Goal: Task Accomplishment & Management: Manage account settings

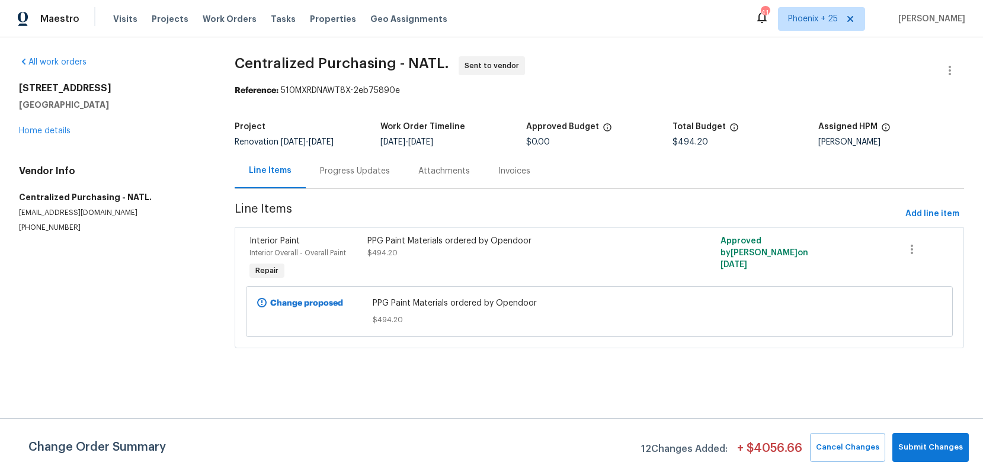
drag, startPoint x: 235, startPoint y: 17, endPoint x: 380, endPoint y: 33, distance: 145.4
click at [236, 17] on span "Work Orders" at bounding box center [230, 19] width 54 height 12
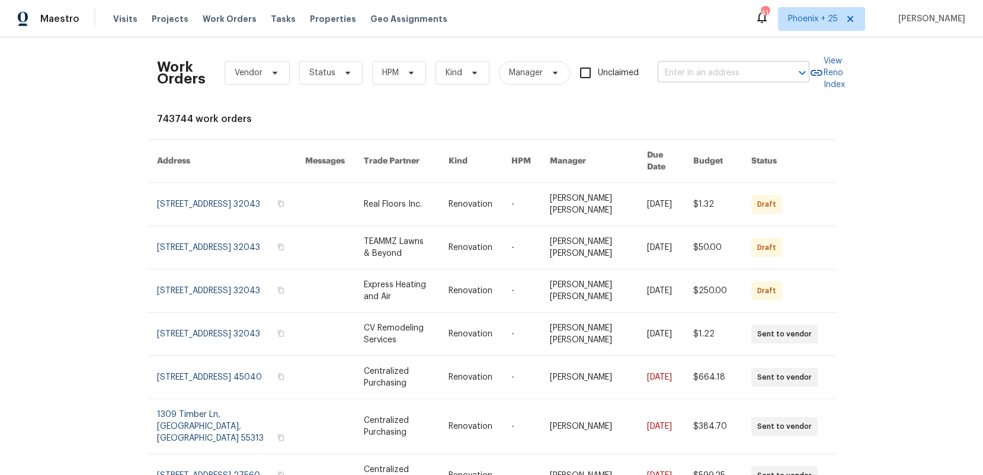
click at [678, 75] on input "text" at bounding box center [716, 73] width 118 height 18
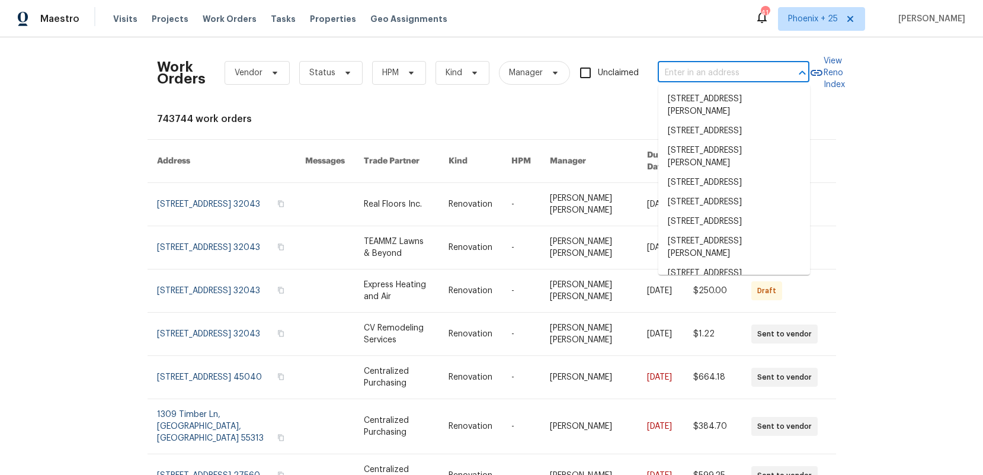
type input "v"
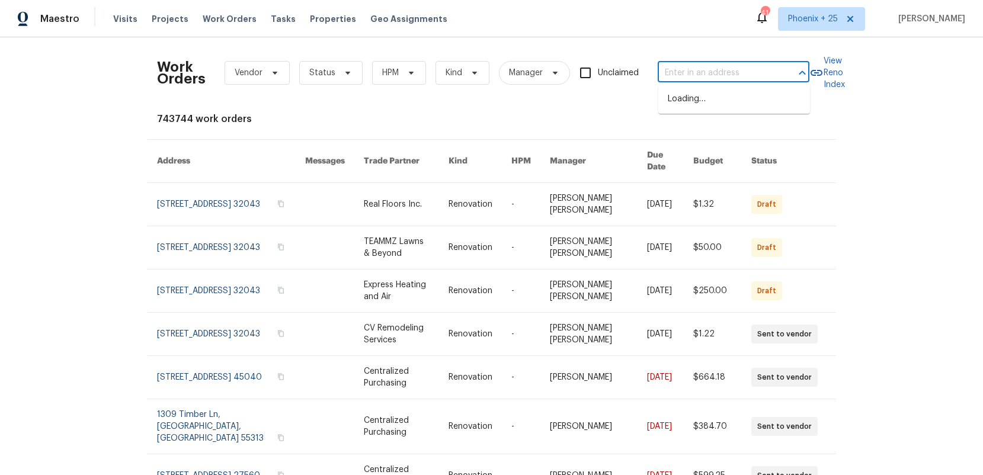
paste input "[STREET_ADDRESS]"
type input "[STREET_ADDRESS]"
click at [692, 99] on li "[STREET_ADDRESS]" at bounding box center [734, 99] width 152 height 20
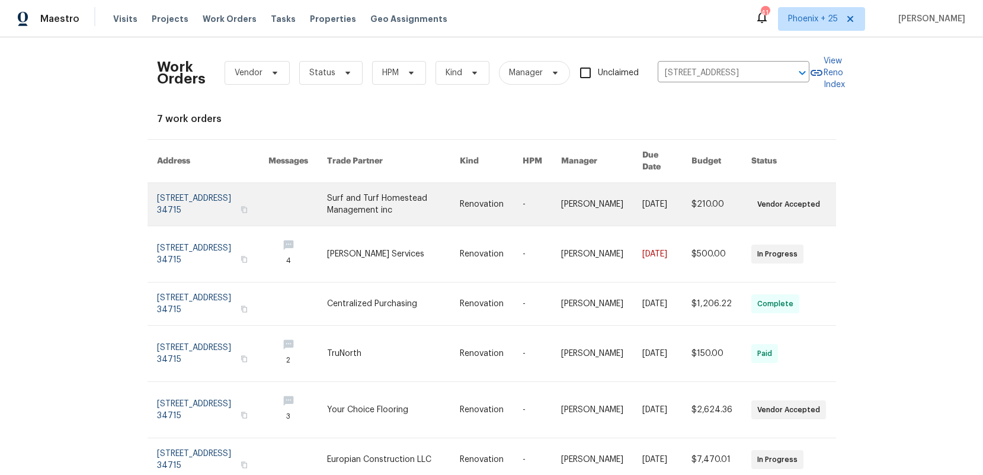
click at [400, 183] on link at bounding box center [393, 204] width 133 height 43
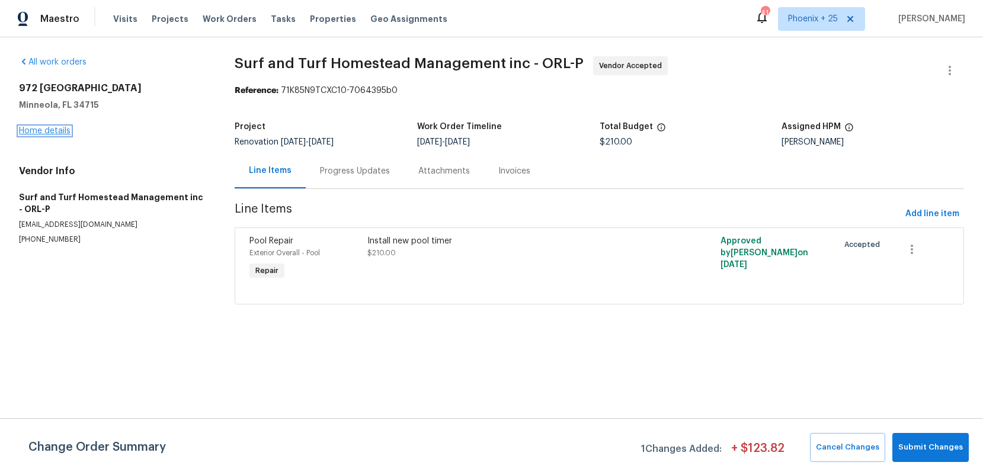
click at [56, 128] on link "Home details" at bounding box center [45, 131] width 52 height 8
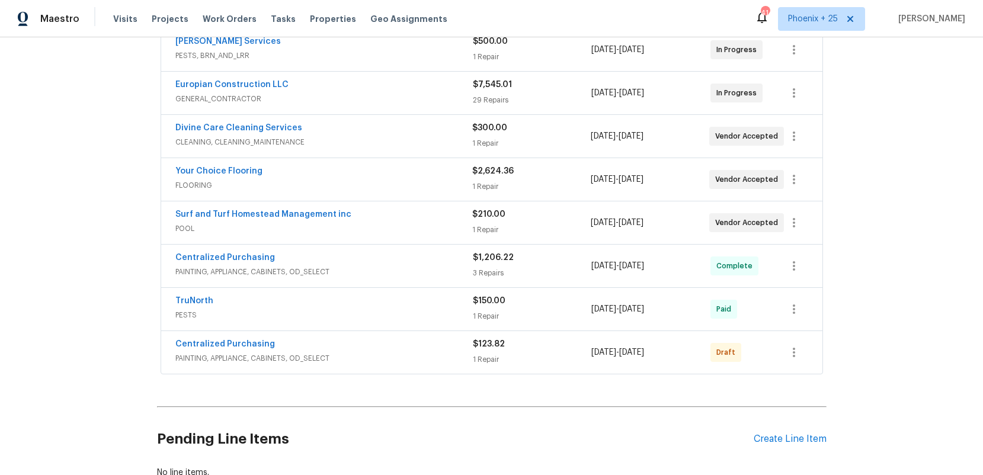
scroll to position [291, 0]
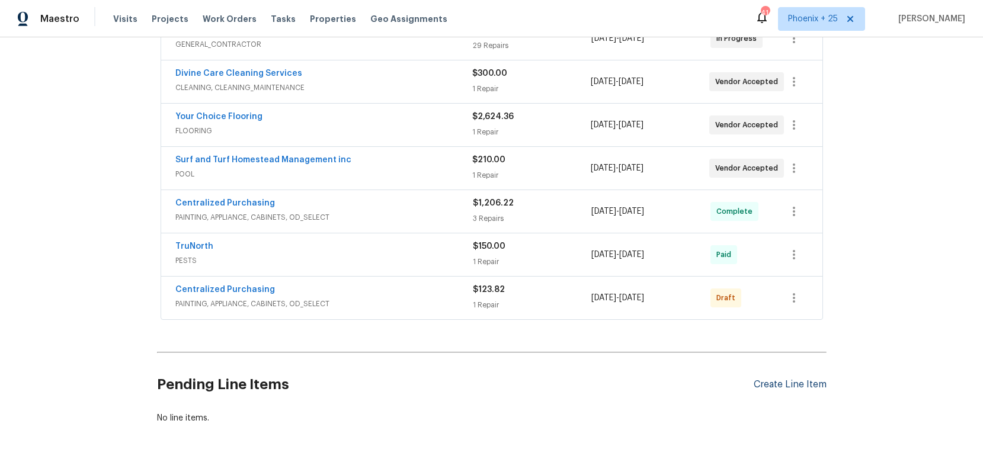
click at [804, 384] on div "Create Line Item" at bounding box center [789, 384] width 73 height 11
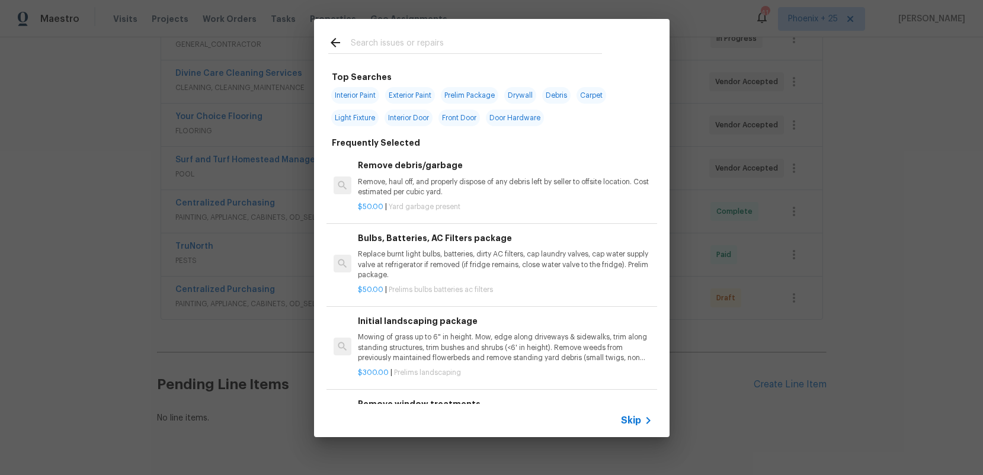
click at [422, 49] on input "text" at bounding box center [476, 45] width 251 height 18
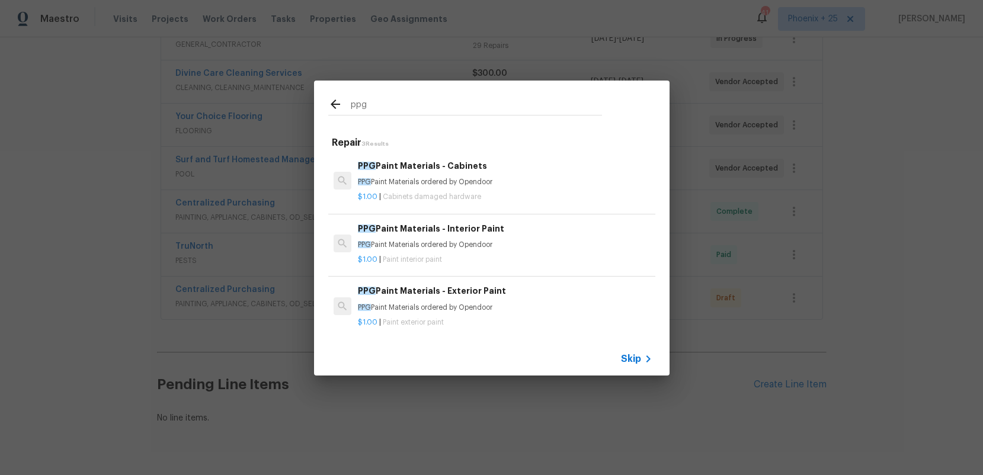
type input "ppg"
click at [525, 244] on p "PPG Paint Materials ordered by Opendoor" at bounding box center [505, 245] width 294 height 10
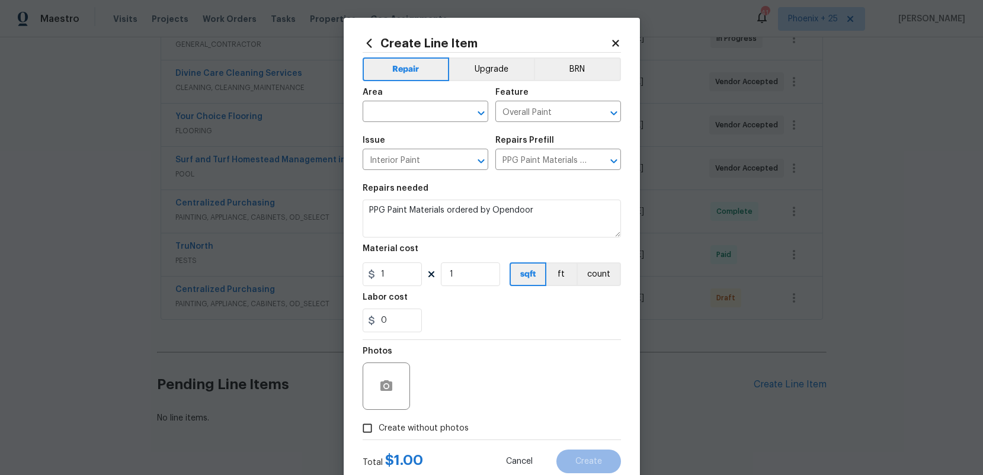
click at [369, 50] on div "Create Line Item Repair Upgrade BRN Area ​ Feature Overall Paint ​ Issue Interi…" at bounding box center [491, 255] width 258 height 437
click at [374, 47] on icon at bounding box center [368, 43] width 13 height 13
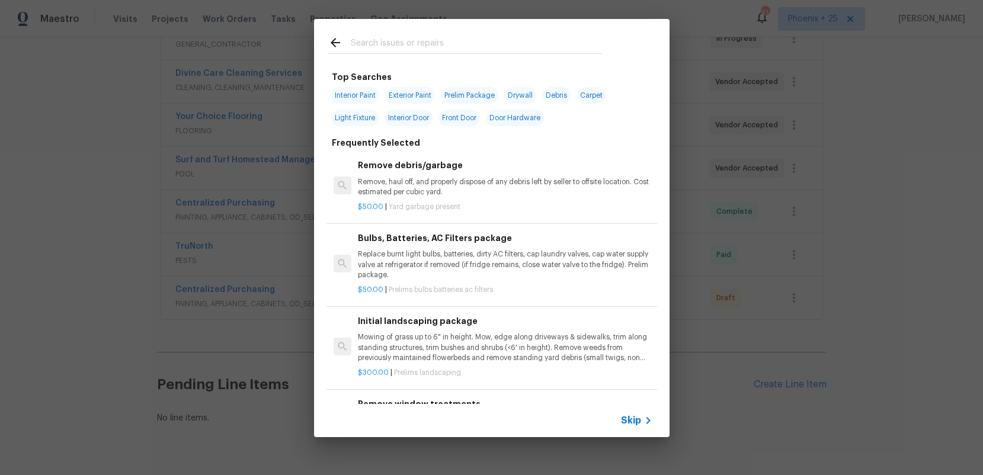
click at [388, 43] on input "text" at bounding box center [476, 45] width 251 height 18
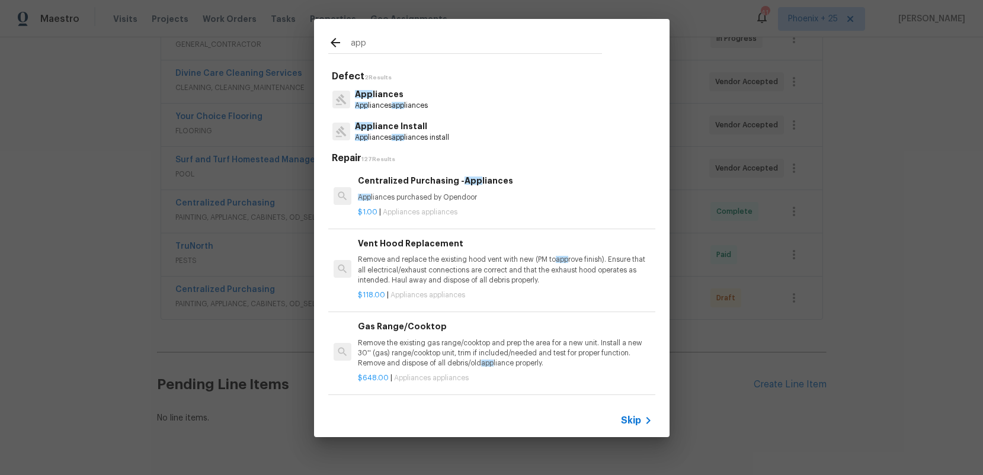
type input "app"
click at [532, 199] on p "App liances purchased by Opendoor" at bounding box center [505, 197] width 294 height 10
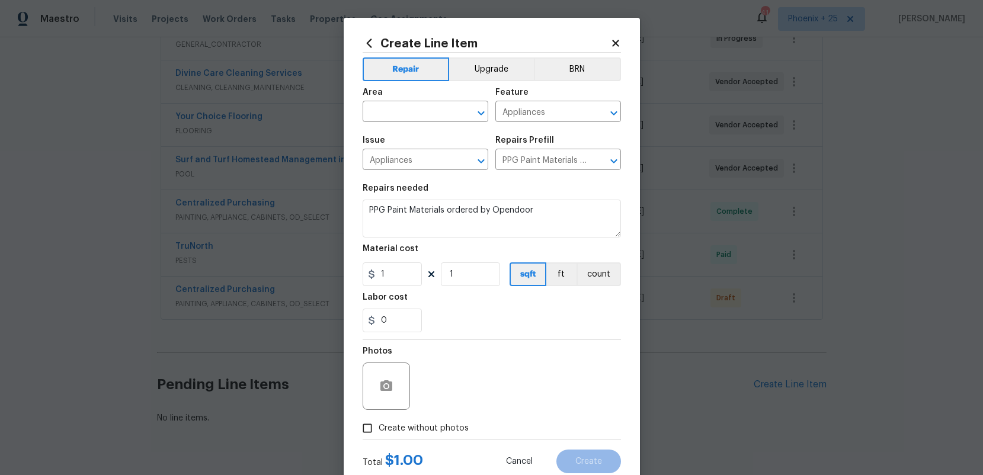
type input "Centralized Purchasing - Appliances $1.00"
type textarea "Appliances purchased by Opendoor"
click at [390, 283] on input "1" at bounding box center [391, 274] width 59 height 24
drag, startPoint x: 395, startPoint y: 280, endPoint x: 380, endPoint y: 279, distance: 14.9
click at [380, 279] on input "1" at bounding box center [391, 274] width 59 height 24
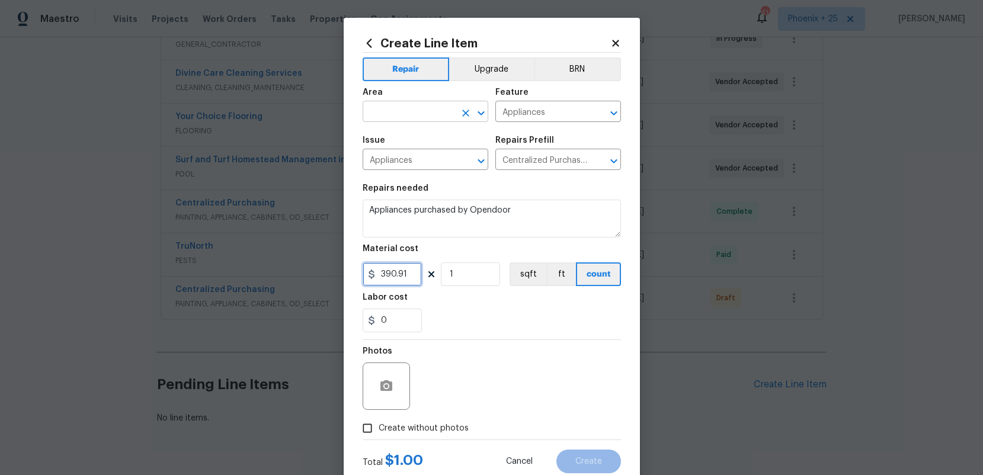
type input "390.91"
click at [403, 117] on input "text" at bounding box center [408, 113] width 92 height 18
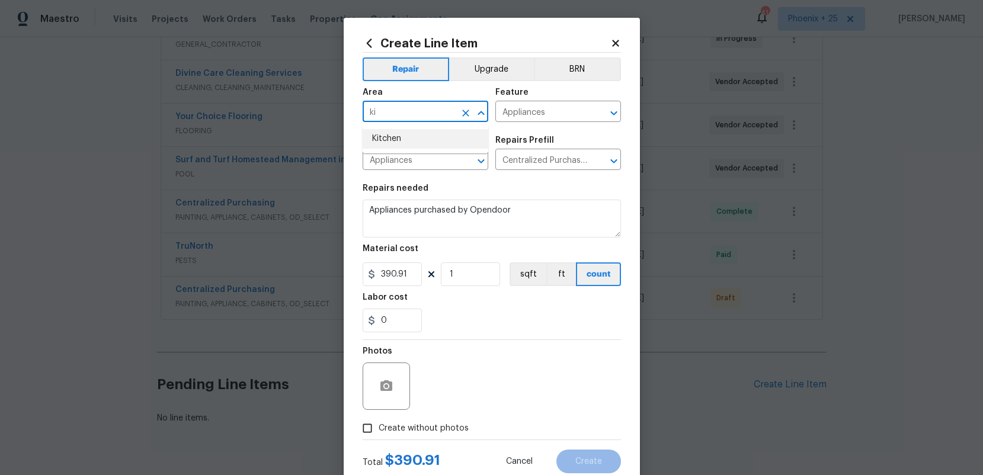
click at [406, 132] on li "Kitchen" at bounding box center [425, 139] width 126 height 20
type input "Kitchen"
click at [452, 416] on div "Photos" at bounding box center [491, 378] width 258 height 77
click at [454, 421] on label "Create without photos" at bounding box center [412, 428] width 113 height 23
click at [378, 421] on input "Create without photos" at bounding box center [367, 428] width 23 height 23
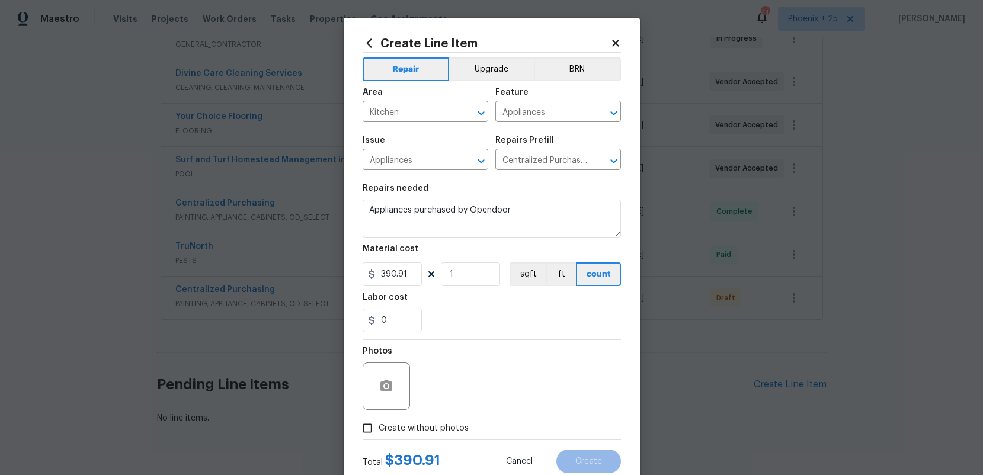
checkbox input "true"
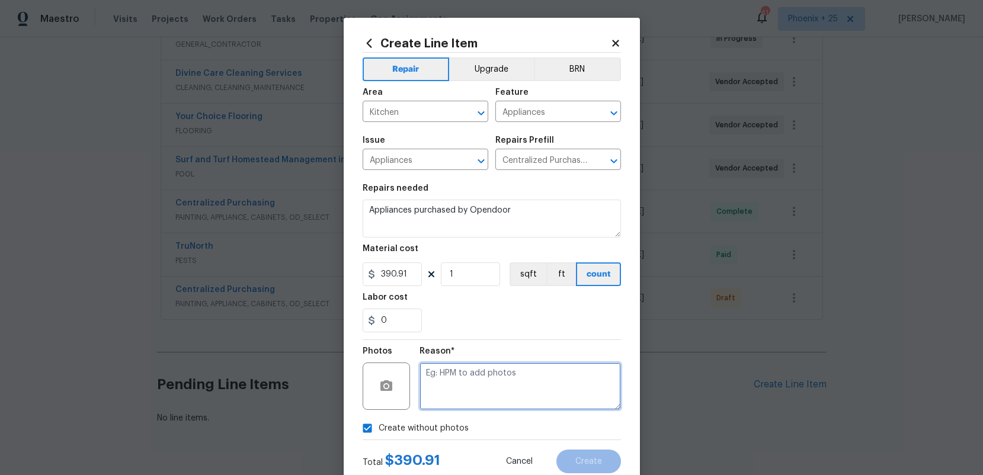
click at [474, 397] on textarea at bounding box center [519, 385] width 201 height 47
type textarea "NA"
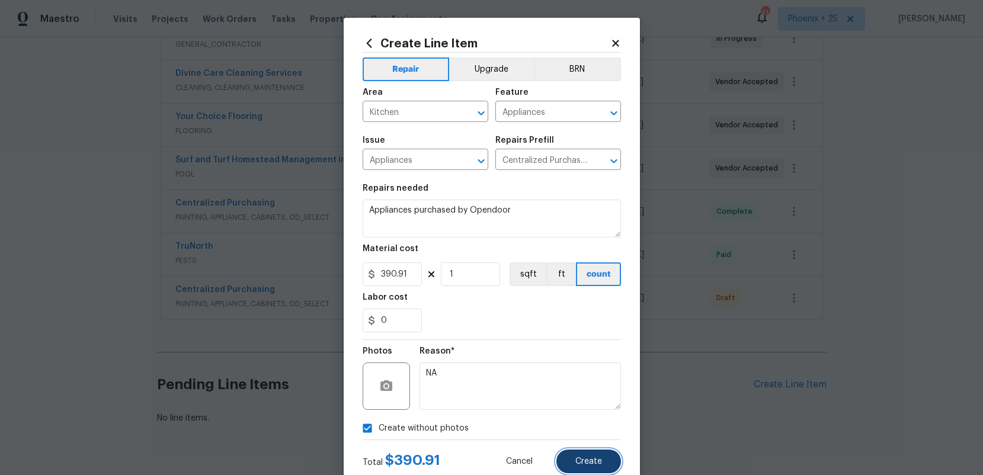
click at [580, 452] on button "Create" at bounding box center [588, 462] width 65 height 24
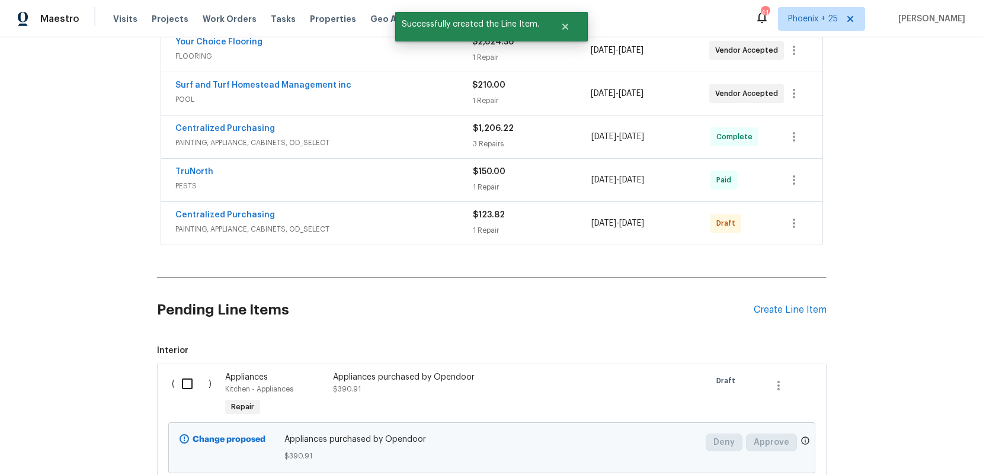
scroll to position [387, 0]
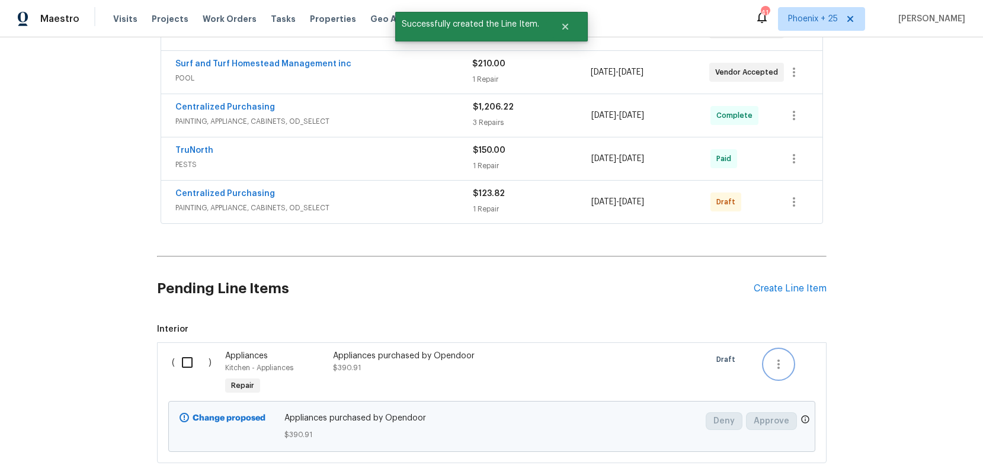
click at [779, 363] on icon "button" at bounding box center [778, 364] width 14 height 14
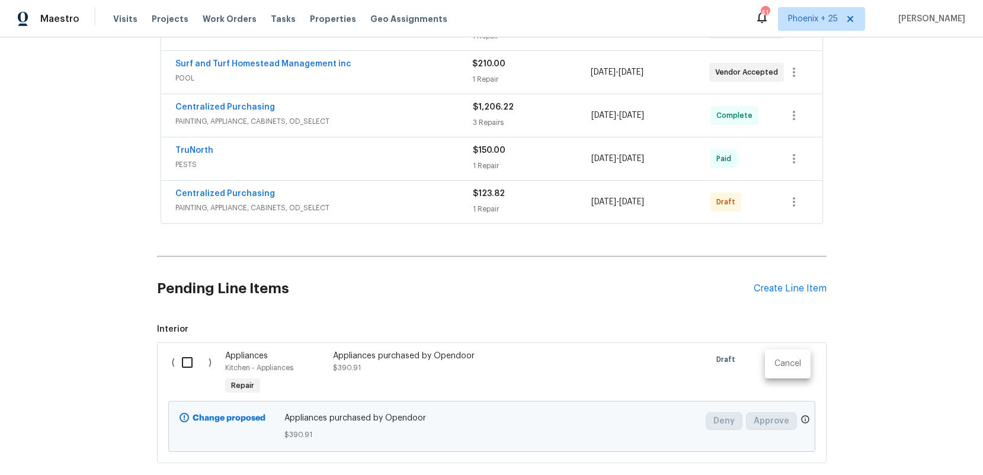
click at [779, 363] on li "Cancel" at bounding box center [788, 364] width 46 height 20
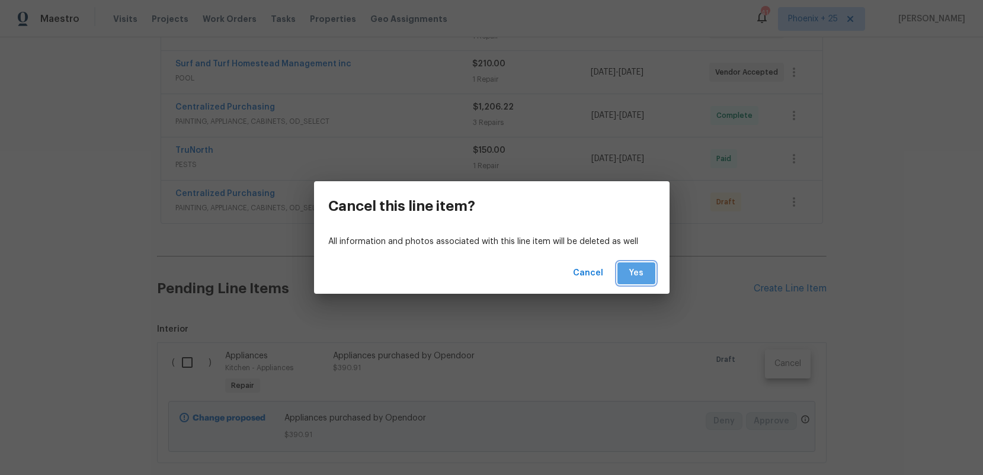
click at [630, 271] on span "Yes" at bounding box center [636, 273] width 19 height 15
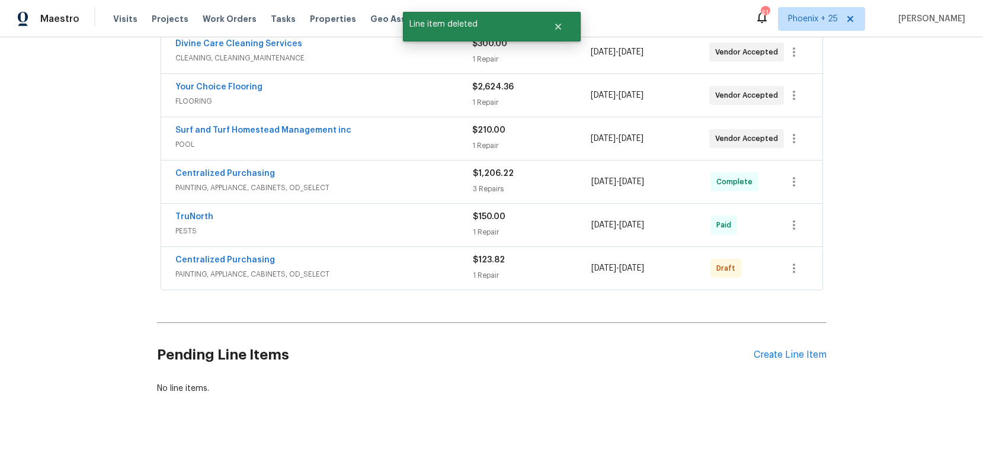
scroll to position [17, 0]
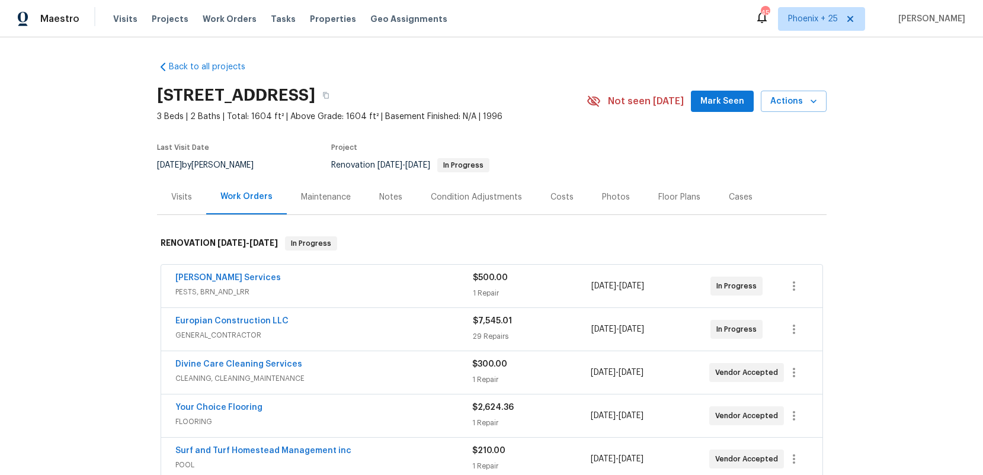
scroll to position [320, 0]
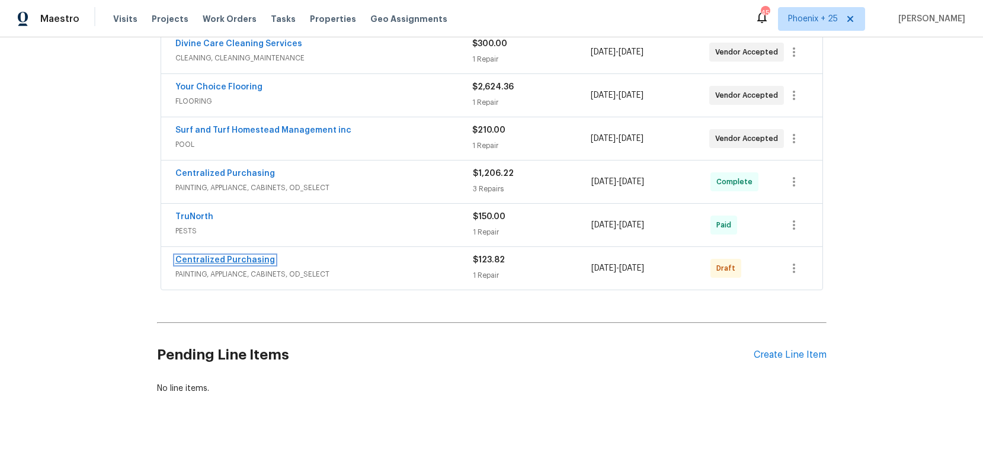
click at [242, 259] on link "Centralized Purchasing" at bounding box center [225, 260] width 100 height 8
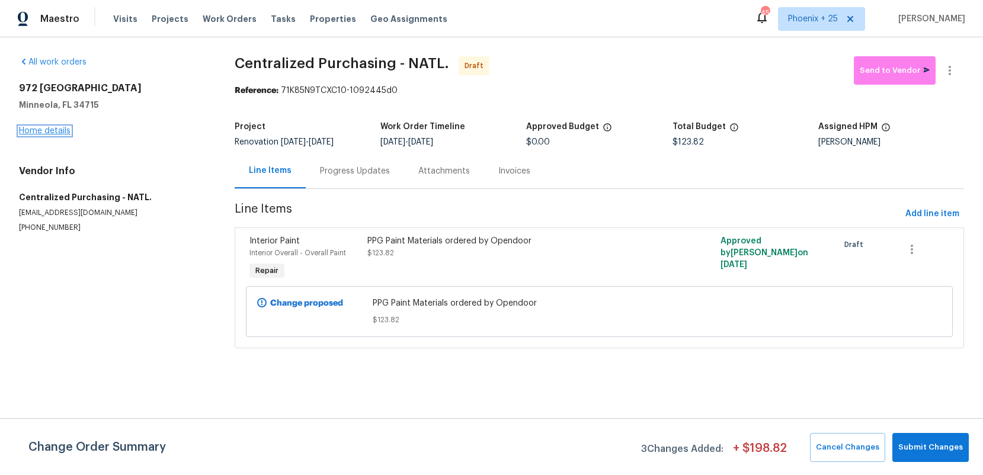
click at [52, 129] on link "Home details" at bounding box center [45, 131] width 52 height 8
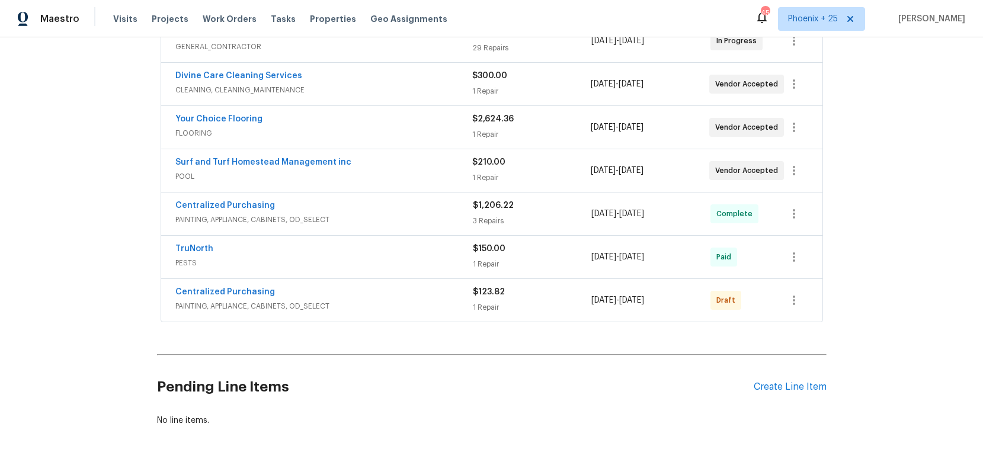
scroll to position [320, 0]
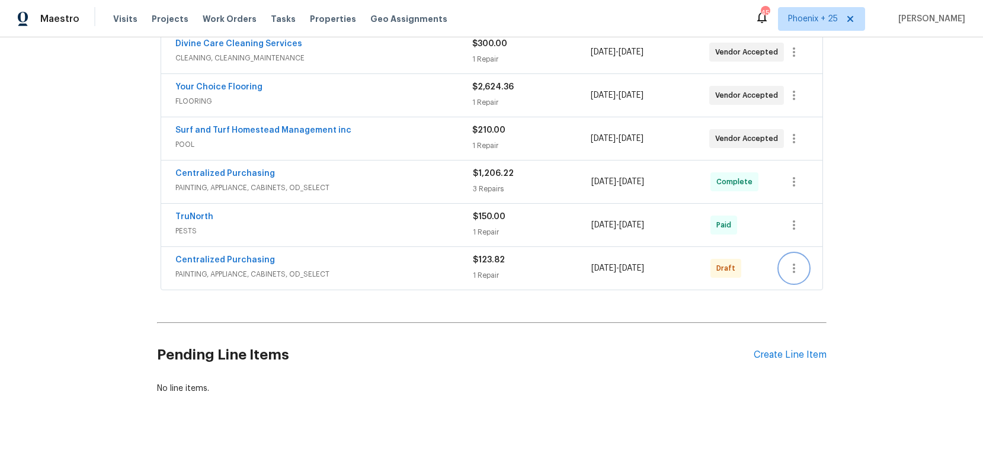
click at [795, 271] on icon "button" at bounding box center [794, 268] width 14 height 14
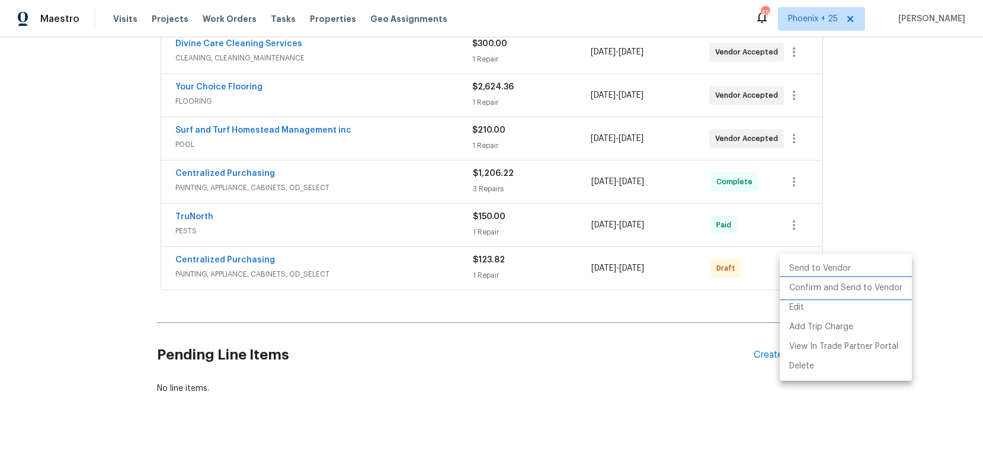
click at [798, 283] on li "Confirm and Send to Vendor" at bounding box center [845, 288] width 132 height 20
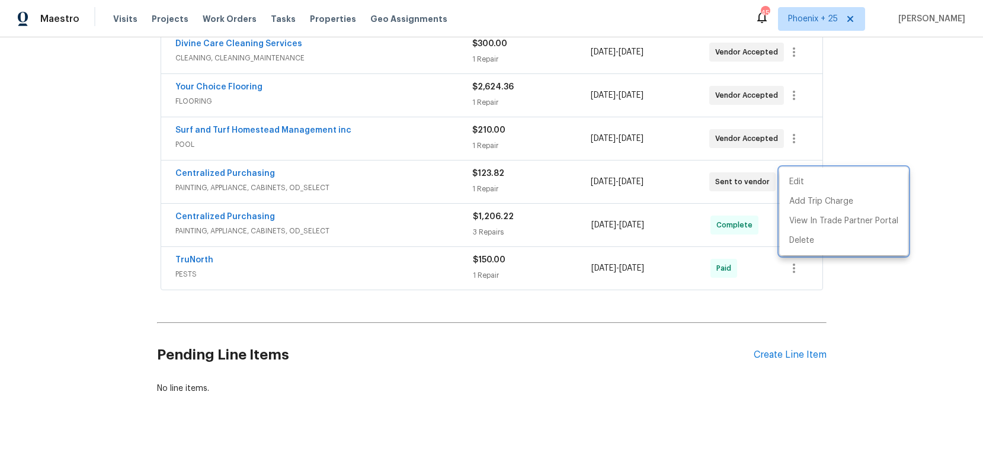
drag, startPoint x: 432, startPoint y: 204, endPoint x: 254, endPoint y: 179, distance: 179.3
click at [402, 200] on div at bounding box center [491, 237] width 983 height 475
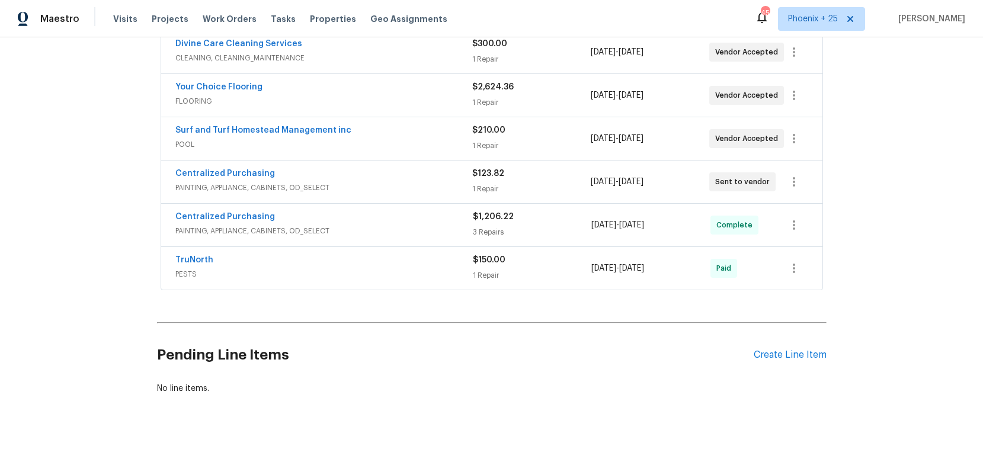
click at [249, 178] on span "Centralized Purchasing" at bounding box center [225, 174] width 100 height 12
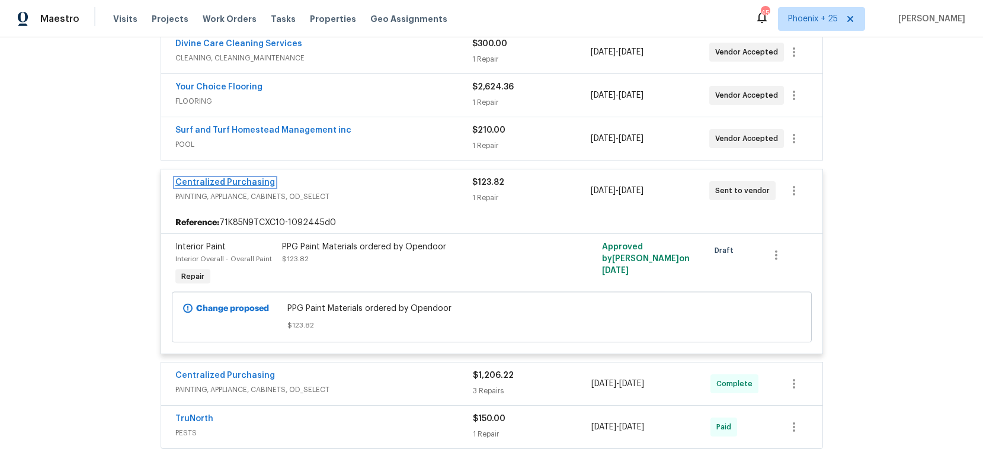
click at [251, 179] on link "Centralized Purchasing" at bounding box center [225, 182] width 100 height 8
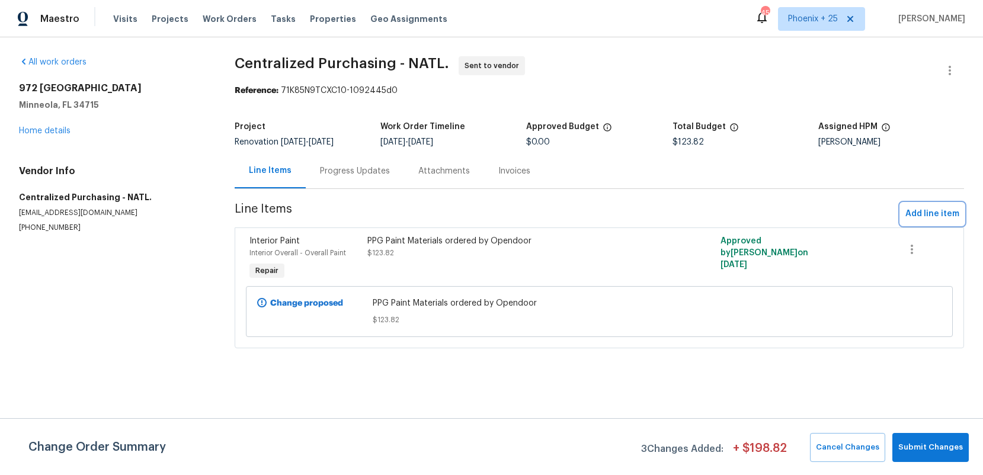
click at [926, 213] on span "Add line item" at bounding box center [932, 214] width 54 height 15
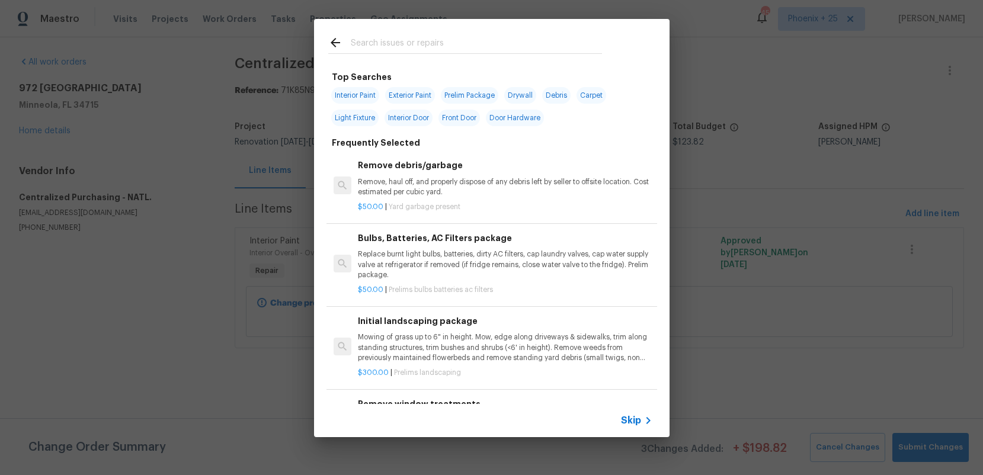
click at [341, 46] on icon at bounding box center [335, 43] width 14 height 14
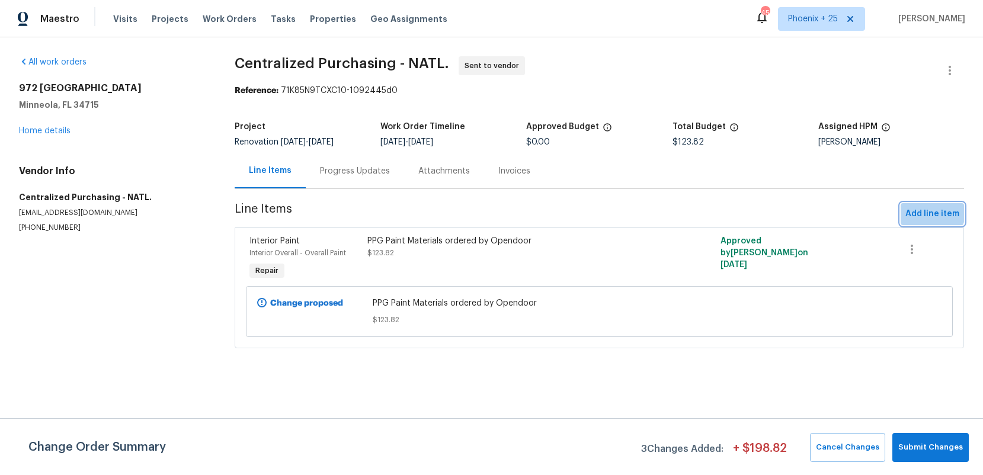
click at [917, 206] on button "Add line item" at bounding box center [931, 214] width 63 height 22
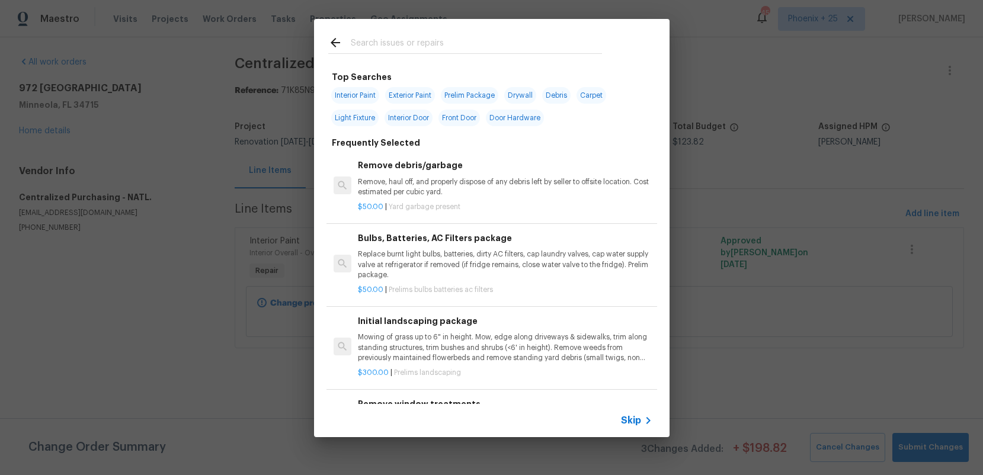
click at [421, 50] on input "text" at bounding box center [476, 45] width 251 height 18
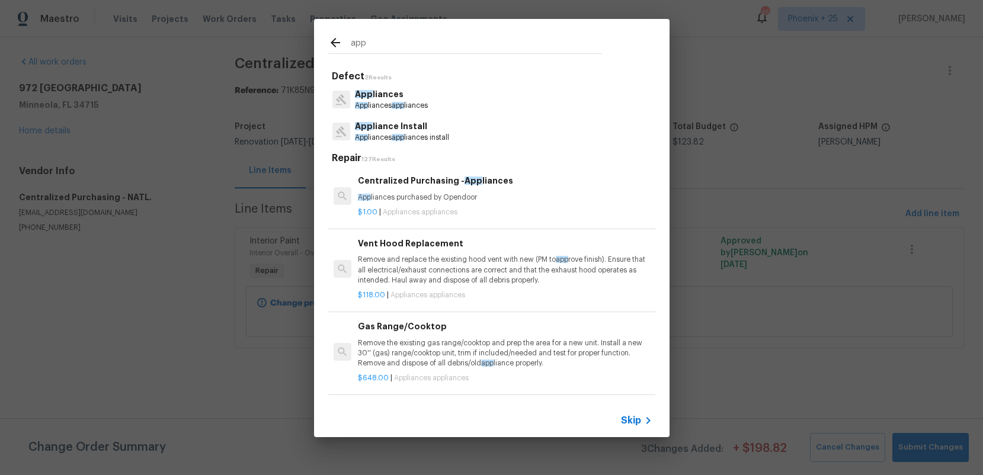
type input "app"
click at [516, 204] on div "$1.00 | Appliances appliances" at bounding box center [505, 210] width 294 height 15
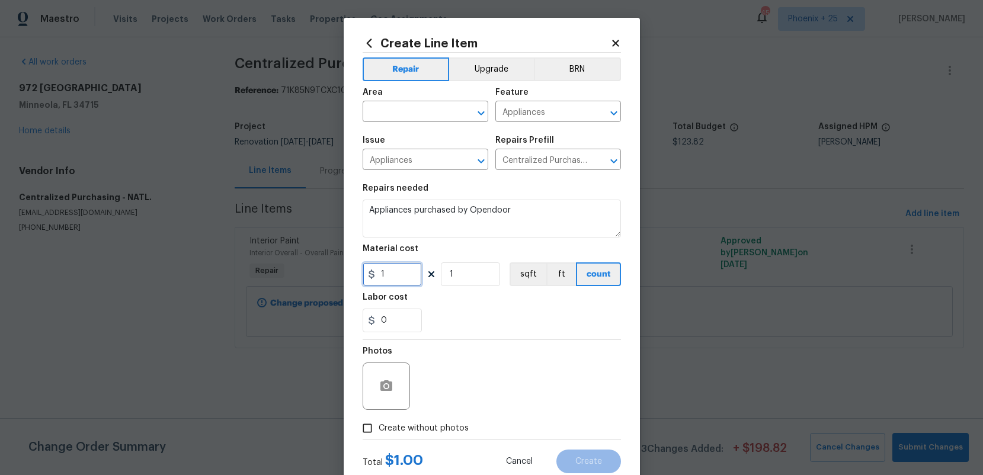
drag, startPoint x: 405, startPoint y: 278, endPoint x: 370, endPoint y: 277, distance: 35.0
click at [403, 278] on input "1" at bounding box center [391, 274] width 59 height 24
drag, startPoint x: 370, startPoint y: 277, endPoint x: 339, endPoint y: 275, distance: 30.8
click at [339, 275] on div "Create Line Item Repair Upgrade BRN Area ​ Feature Appliances ​ Issue Appliance…" at bounding box center [491, 237] width 983 height 475
type input "390.91"
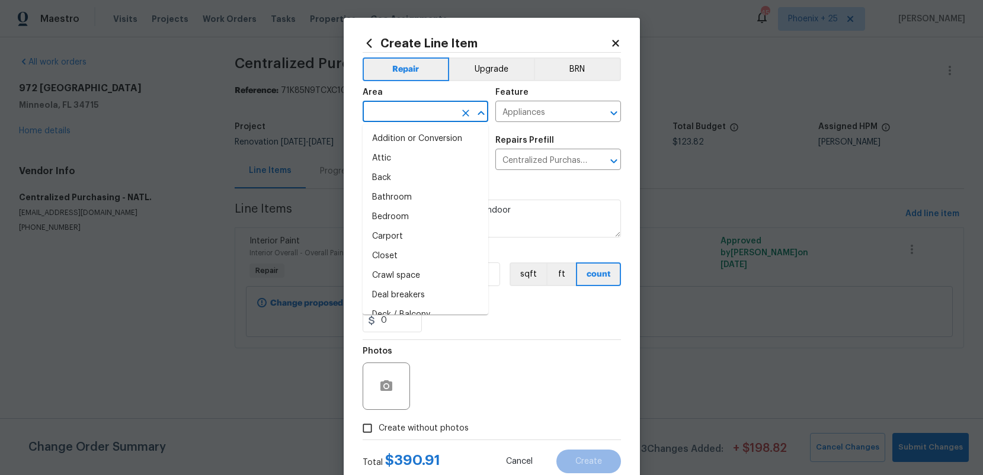
click at [390, 108] on input "text" at bounding box center [408, 113] width 92 height 18
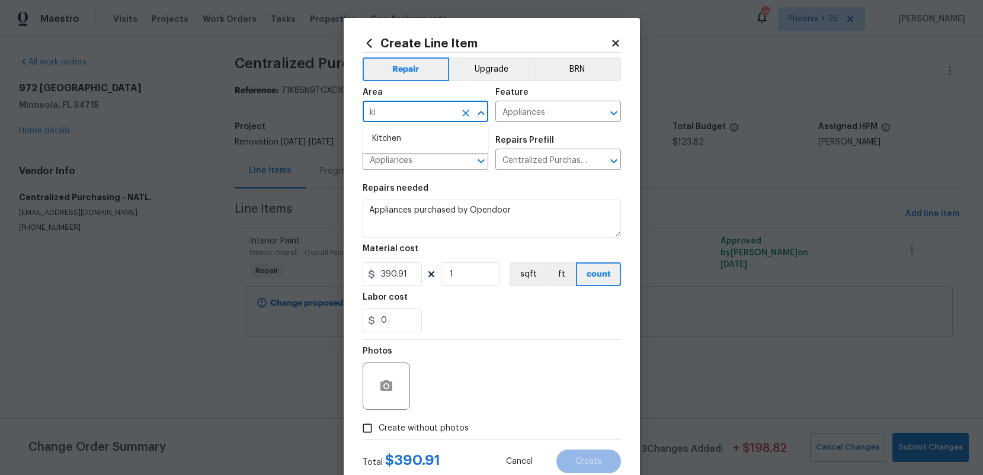
click at [397, 130] on li "Kitchen" at bounding box center [425, 139] width 126 height 20
type input "Kitchen"
click at [432, 423] on span "Create without photos" at bounding box center [423, 428] width 90 height 12
click at [378, 423] on input "Create without photos" at bounding box center [367, 428] width 23 height 23
checkbox input "true"
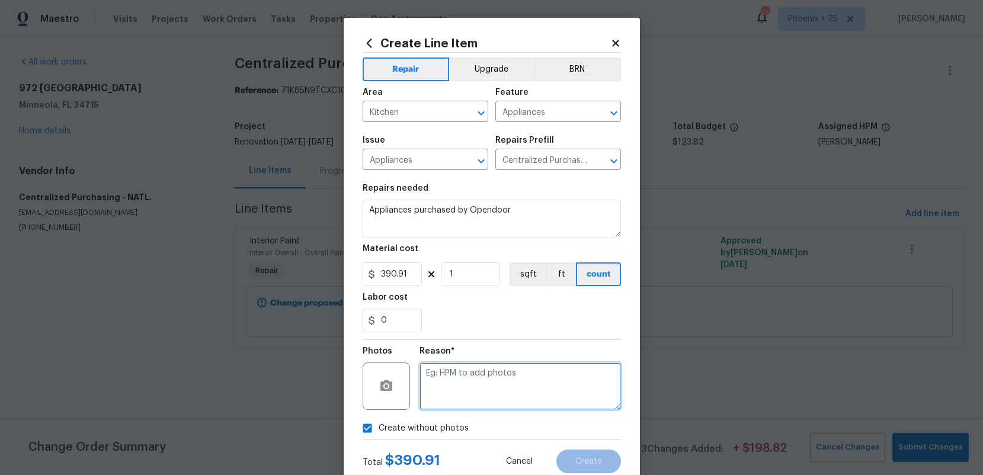
click at [457, 394] on textarea at bounding box center [519, 385] width 201 height 47
type textarea "NA"
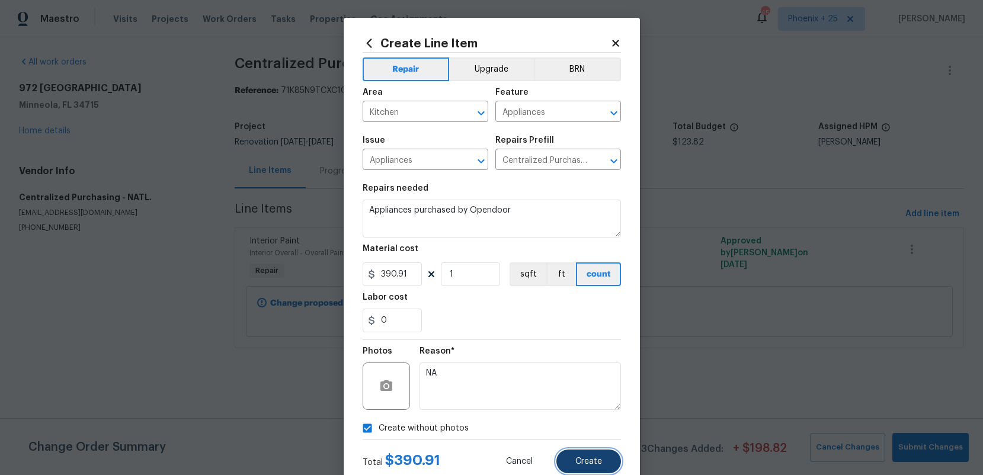
click at [585, 455] on button "Create" at bounding box center [588, 462] width 65 height 24
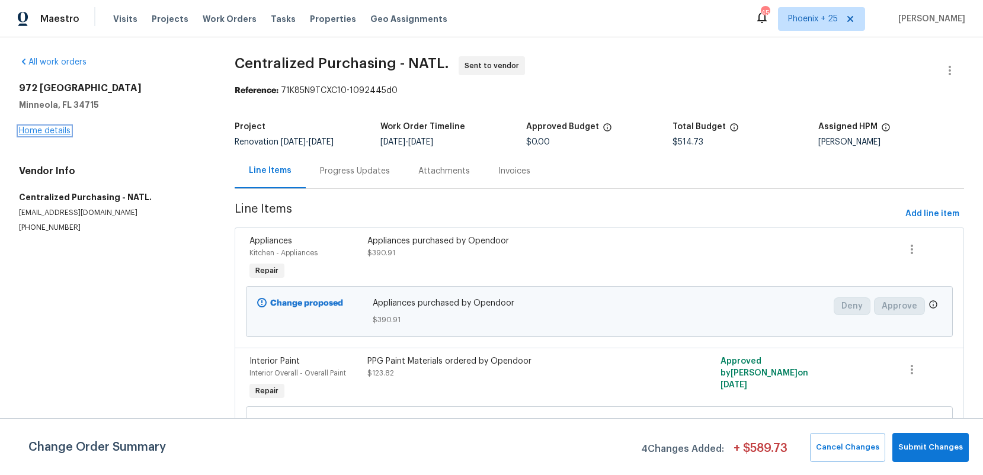
click at [38, 134] on link "Home details" at bounding box center [45, 131] width 52 height 8
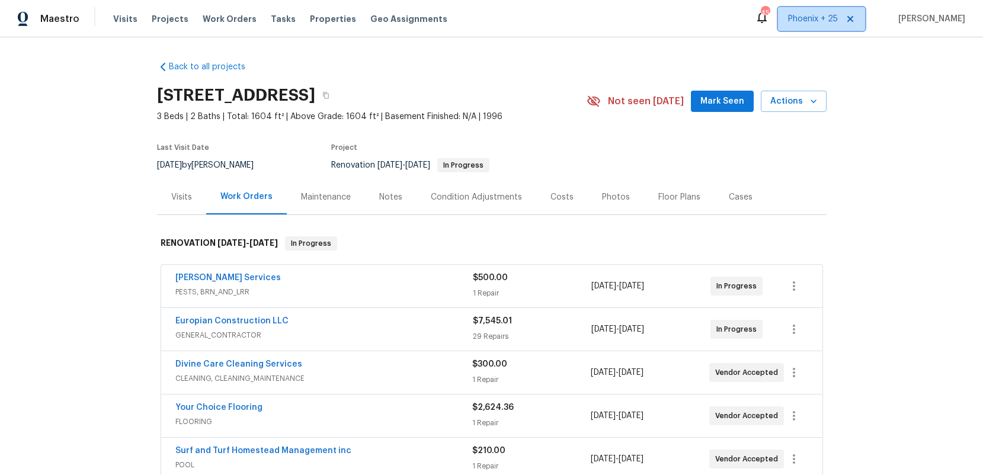
click at [835, 20] on span "Phoenix + 25" at bounding box center [813, 19] width 50 height 12
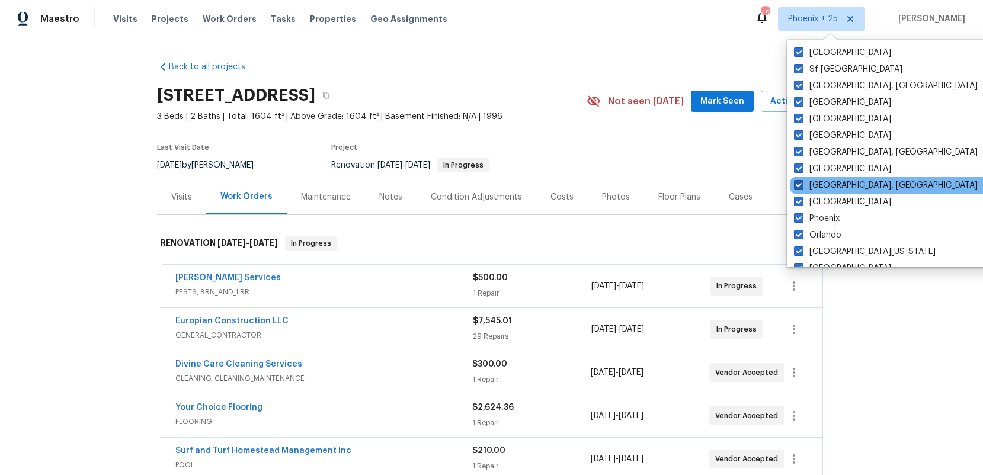
scroll to position [794, 0]
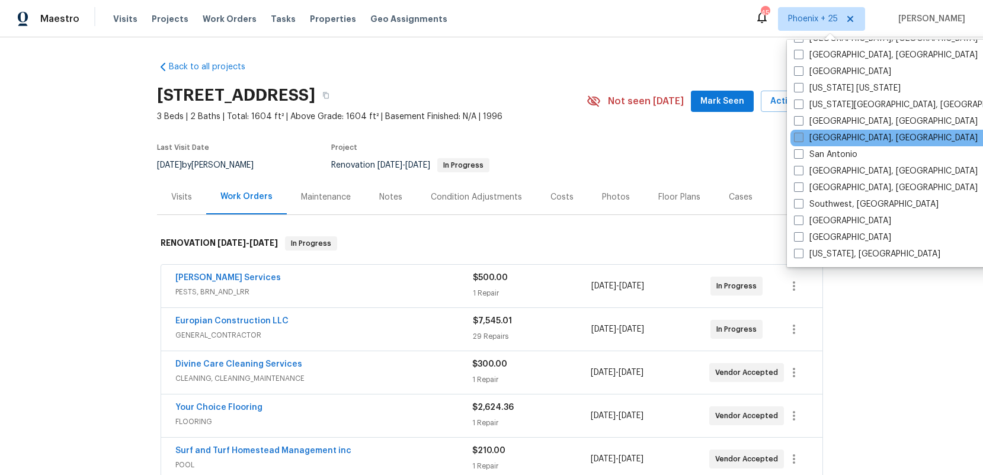
click at [820, 139] on label "Richmond, VA" at bounding box center [886, 138] width 184 height 12
click at [801, 139] on input "Richmond, VA" at bounding box center [798, 136] width 8 height 8
checkbox input "true"
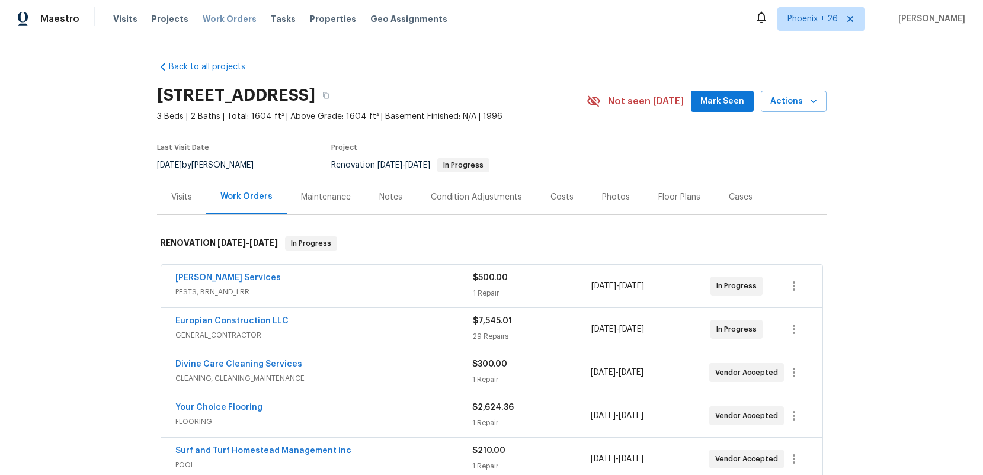
drag, startPoint x: 267, startPoint y: 52, endPoint x: 229, endPoint y: 18, distance: 51.2
click at [259, 47] on div "Back to all projects 972 Forest Hill Dr, Minneola, FL 34715 3 Beds | 2 Baths | …" at bounding box center [491, 256] width 983 height 438
click at [229, 18] on span "Work Orders" at bounding box center [230, 19] width 54 height 12
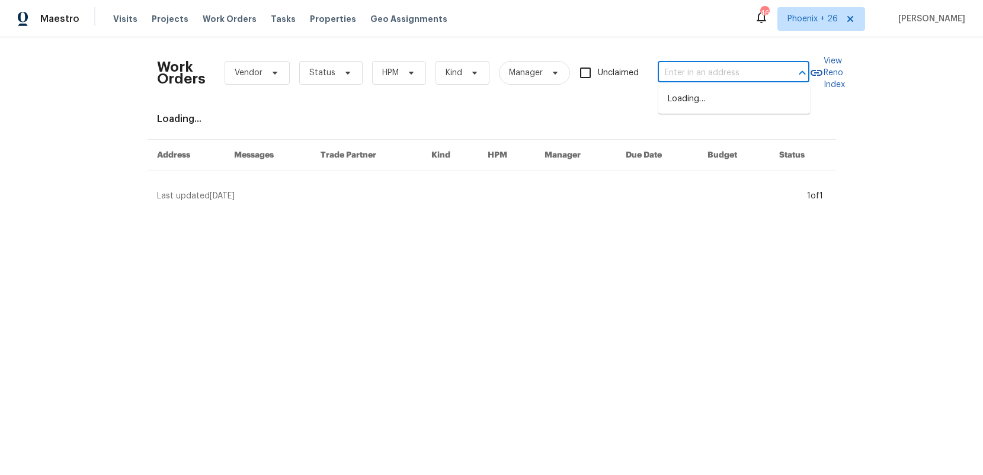
click at [691, 73] on input "text" at bounding box center [716, 73] width 118 height 18
paste input "801 Bedrock Ln, Richmond, VA 23224"
type input "801 Bedrock Ln, Richmond, VA 23224"
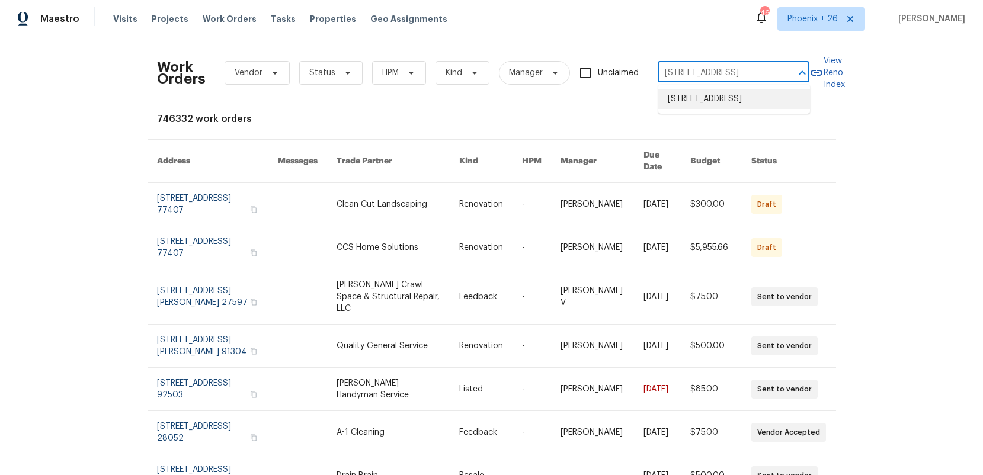
click at [695, 99] on li "801 Bedrock Ln, Richmond, VA 23224" at bounding box center [734, 99] width 152 height 20
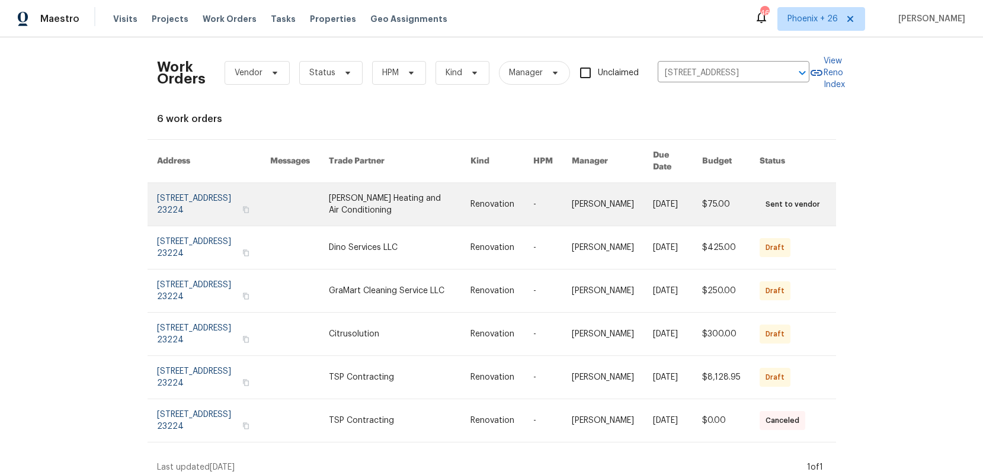
click at [391, 194] on link at bounding box center [399, 204] width 141 height 43
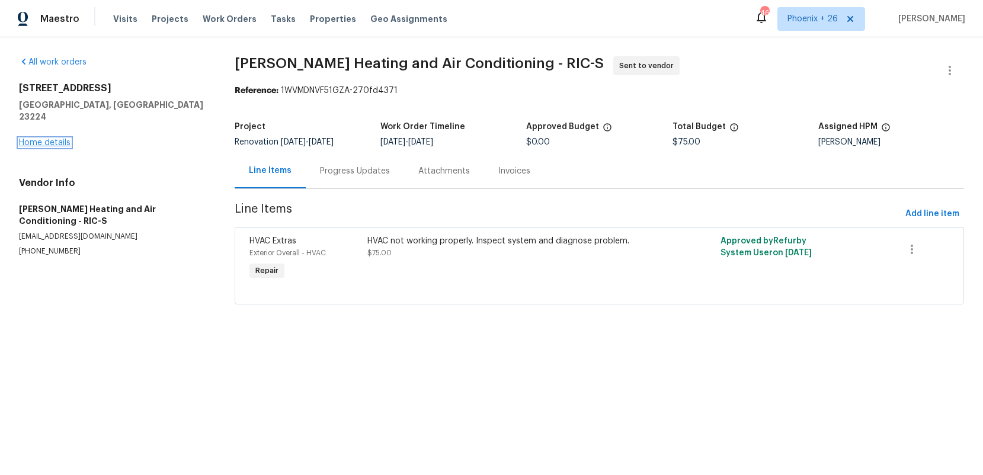
click at [29, 139] on link "Home details" at bounding box center [45, 143] width 52 height 8
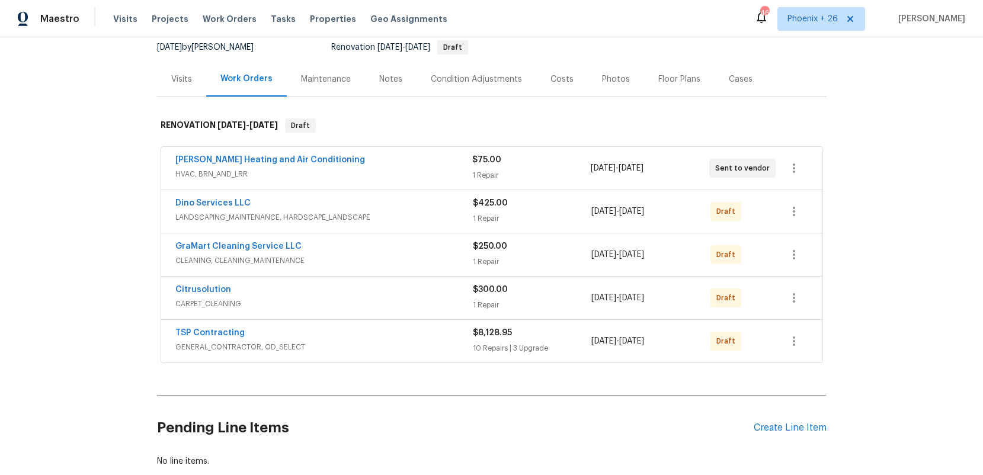
scroll to position [120, 0]
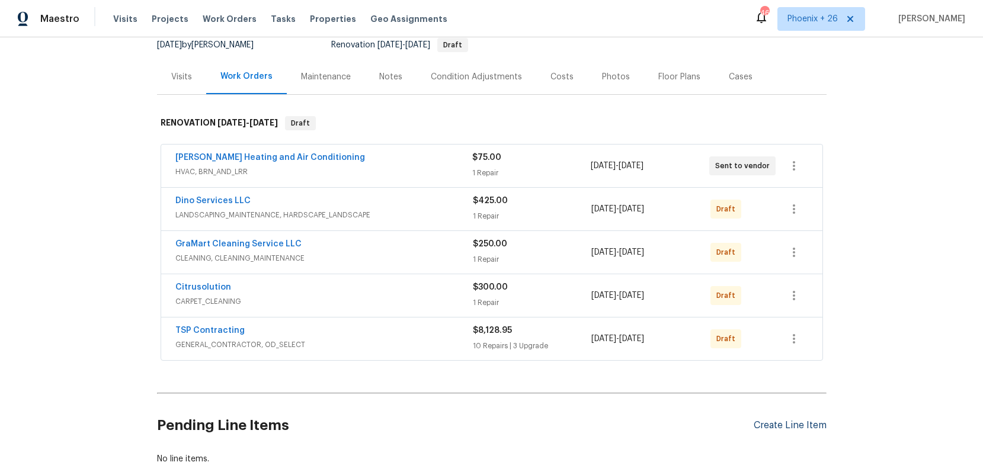
click at [797, 429] on div "Create Line Item" at bounding box center [789, 425] width 73 height 11
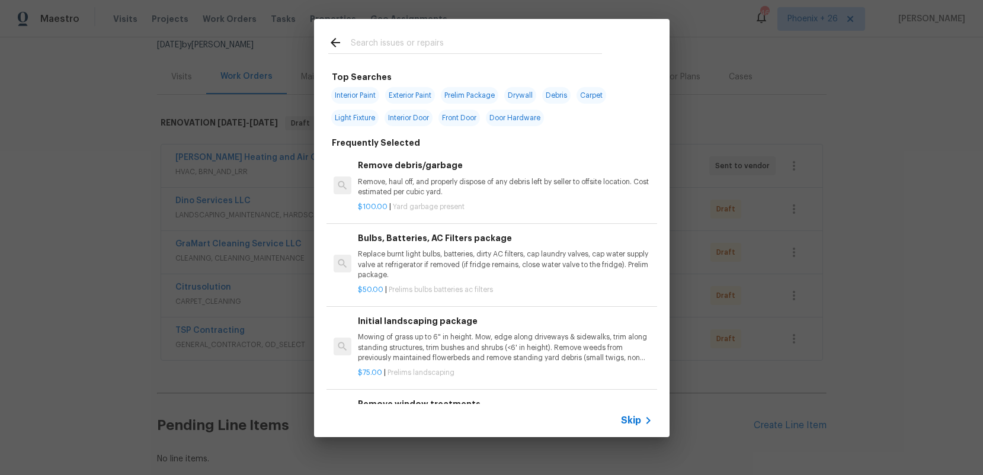
click at [441, 42] on input "text" at bounding box center [476, 45] width 251 height 18
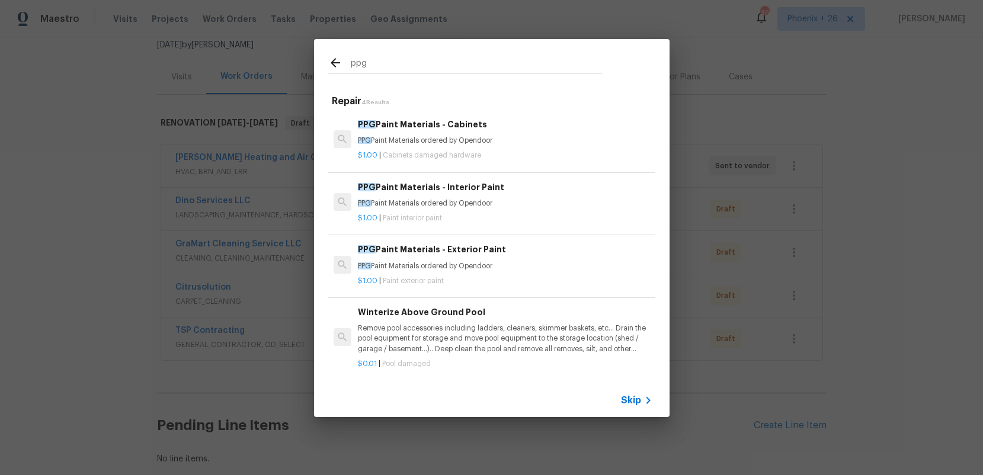
type input "ppg"
click at [559, 179] on div "PPG Paint Materials - Interior Paint PPG Paint Materials ordered by Opendoor $1…" at bounding box center [504, 202] width 297 height 47
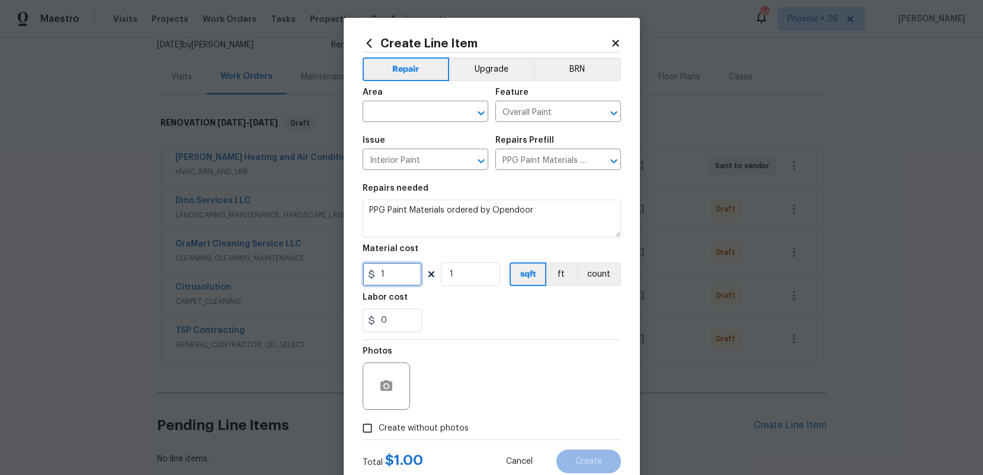
click at [407, 274] on input "1" at bounding box center [391, 274] width 59 height 24
drag, startPoint x: 344, startPoint y: 272, endPoint x: 330, endPoint y: 271, distance: 14.3
click at [330, 271] on div "Create Line Item Repair Upgrade BRN Area ​ Feature Overall Paint ​ Issue Interi…" at bounding box center [491, 237] width 983 height 475
type input "245.33"
click at [400, 109] on input "text" at bounding box center [408, 113] width 92 height 18
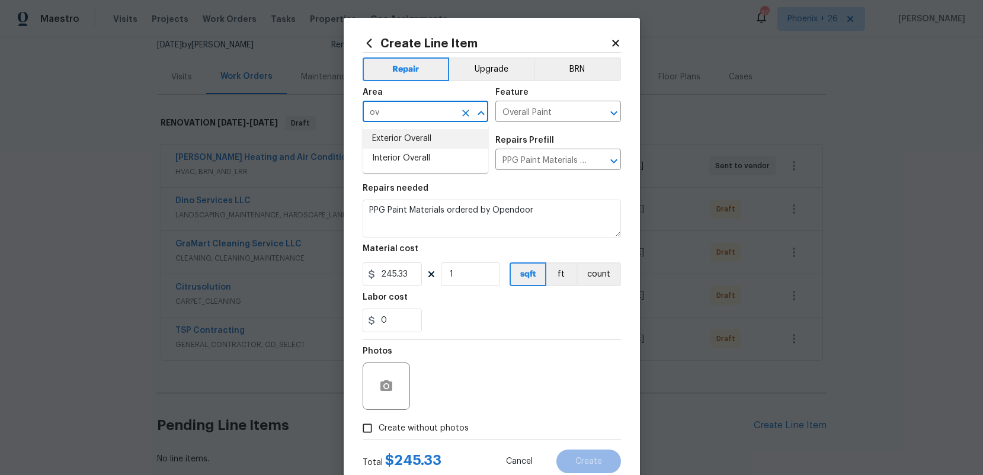
click at [419, 155] on li "Interior Overall" at bounding box center [425, 159] width 126 height 20
type input "Interior Overall"
drag, startPoint x: 437, startPoint y: 430, endPoint x: 439, endPoint y: 422, distance: 8.6
click at [437, 430] on span "Create without photos" at bounding box center [423, 428] width 90 height 12
click at [378, 430] on input "Create without photos" at bounding box center [367, 428] width 23 height 23
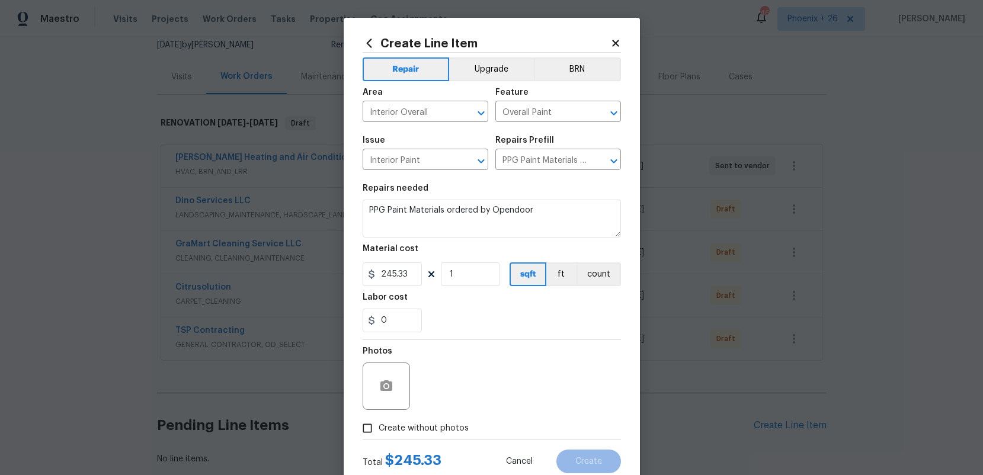
checkbox input "true"
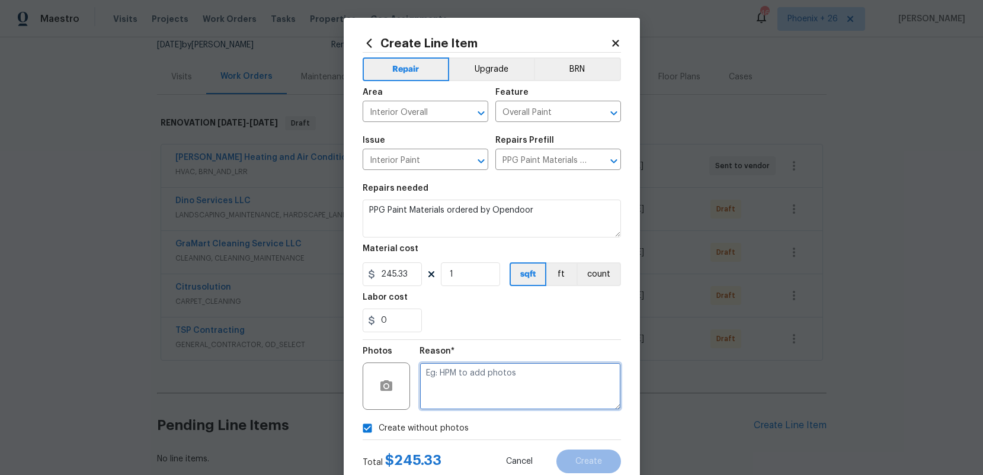
drag, startPoint x: 439, startPoint y: 422, endPoint x: 450, endPoint y: 406, distance: 19.1
click at [450, 406] on textarea at bounding box center [519, 385] width 201 height 47
type textarea "na"
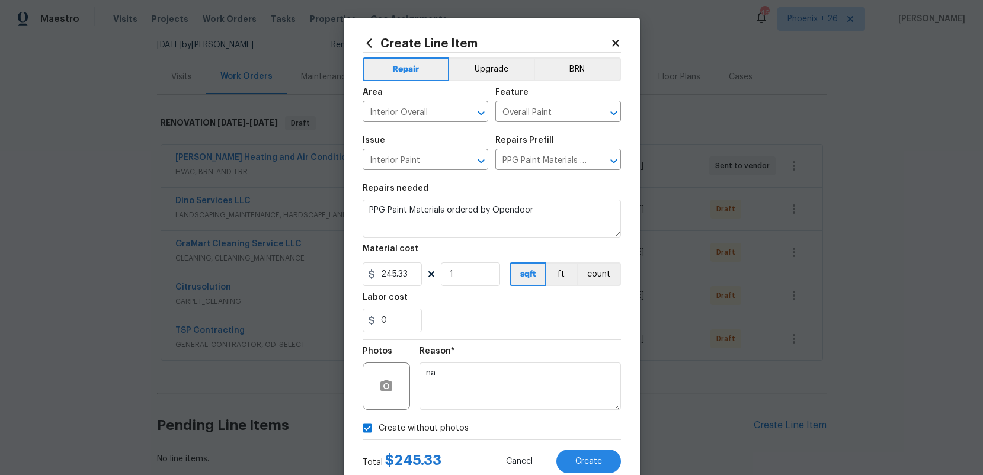
click at [596, 445] on div "Total $ 245.33 Cancel Create" at bounding box center [491, 456] width 258 height 33
click at [591, 455] on button "Create" at bounding box center [588, 462] width 65 height 24
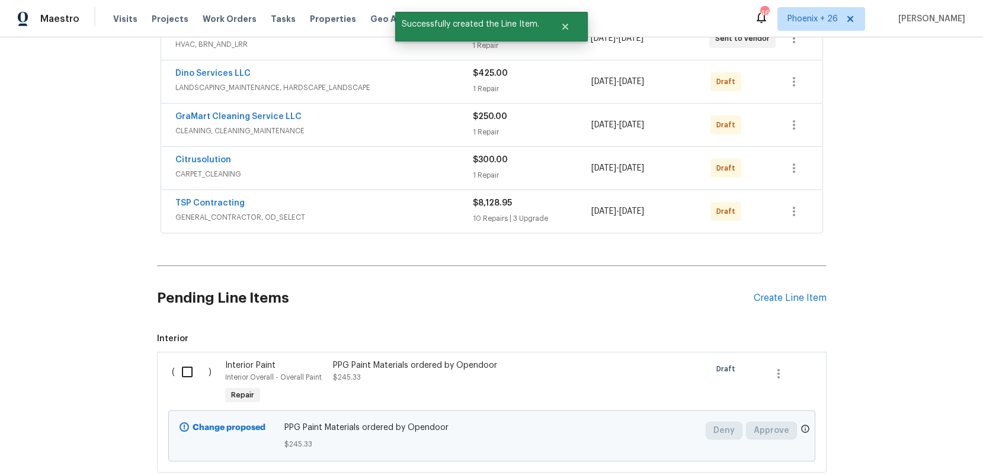
scroll to position [312, 0]
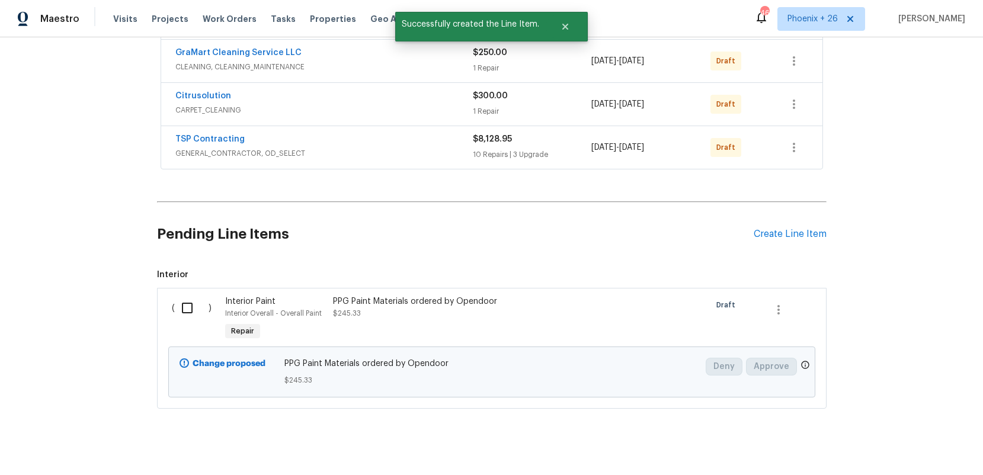
drag, startPoint x: 198, startPoint y: 317, endPoint x: 285, endPoint y: 325, distance: 86.8
click at [199, 317] on input "checkbox" at bounding box center [192, 308] width 34 height 25
checkbox input "true"
click at [906, 448] on span "Create Work Order" at bounding box center [914, 445] width 79 height 15
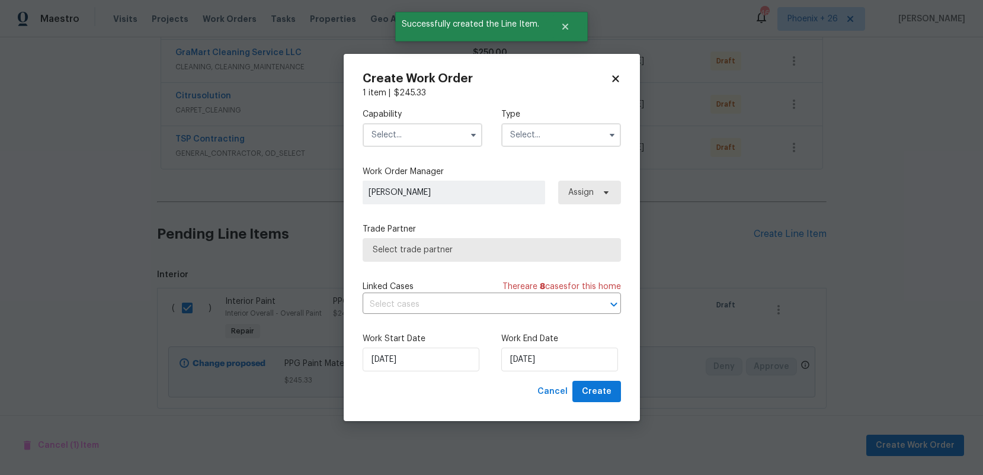
click at [414, 142] on input "text" at bounding box center [422, 135] width 120 height 24
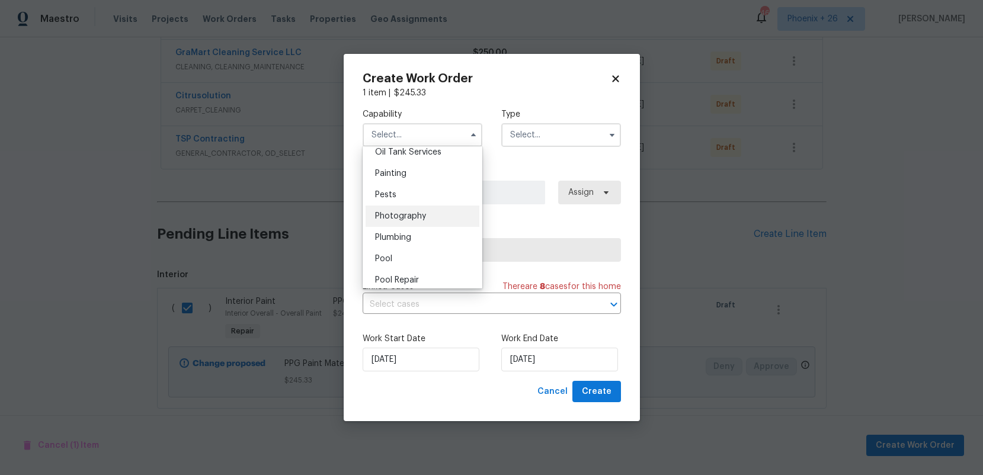
scroll to position [960, 0]
click at [418, 191] on div "Painting" at bounding box center [422, 194] width 114 height 21
type input "Painting"
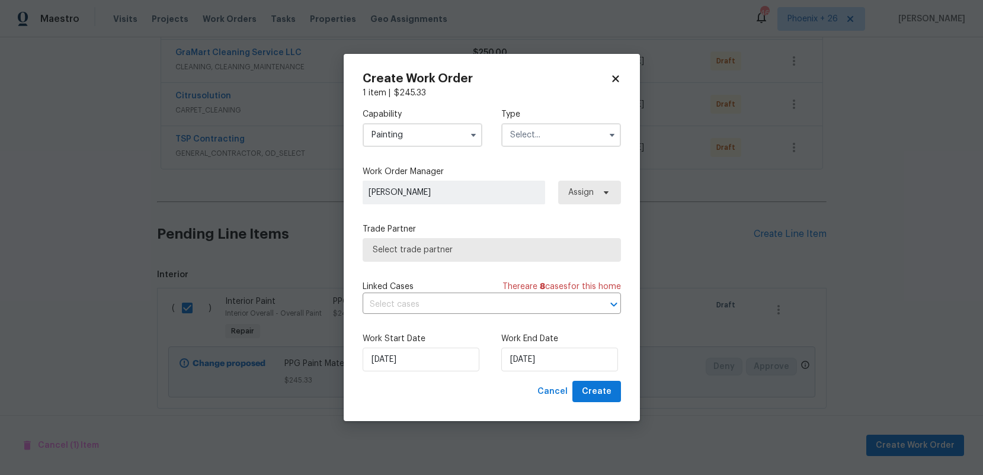
click at [552, 136] on input "text" at bounding box center [561, 135] width 120 height 24
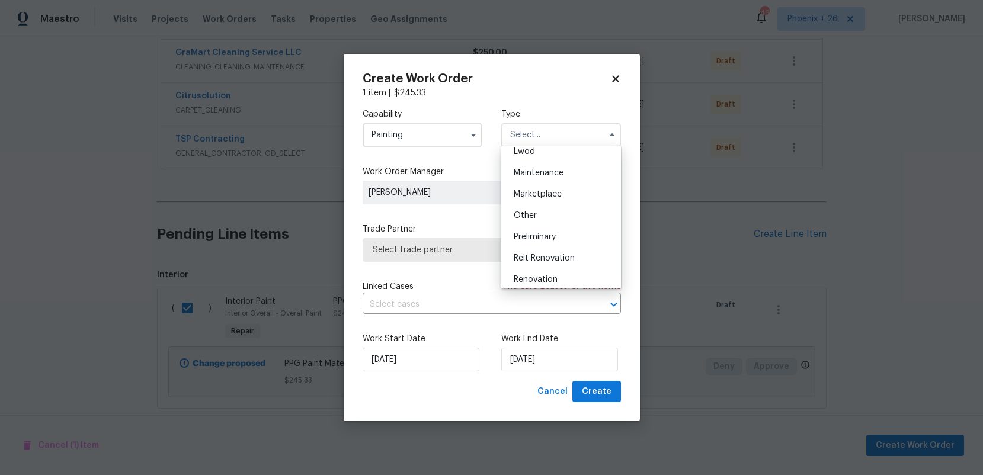
scroll to position [269, 0]
click at [544, 188] on span "Renovation" at bounding box center [535, 189] width 44 height 8
type input "Renovation"
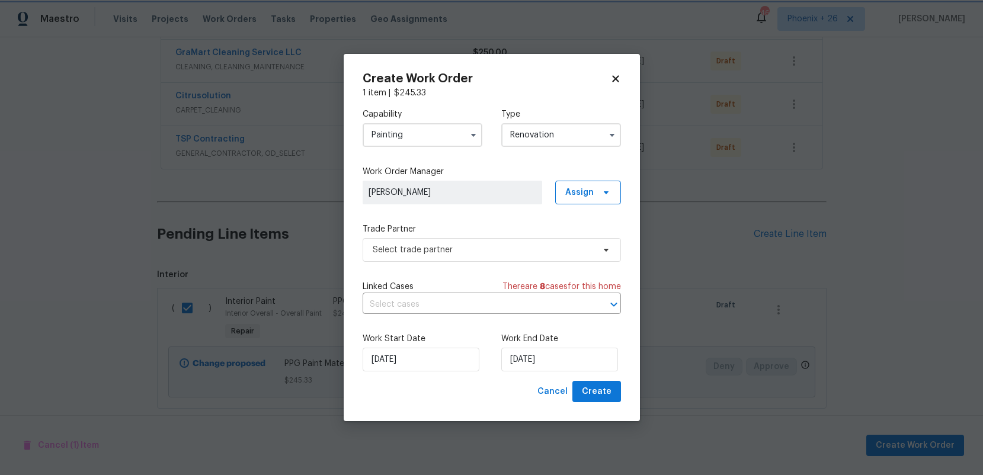
scroll to position [0, 0]
click at [604, 204] on div "Capability Painting Type Renovation Feedback Hoa Violation Holding Incident Ins…" at bounding box center [491, 240] width 258 height 282
click at [602, 200] on span "Assign" at bounding box center [588, 193] width 66 height 24
click at [590, 241] on div "Assign to me" at bounding box center [590, 242] width 52 height 12
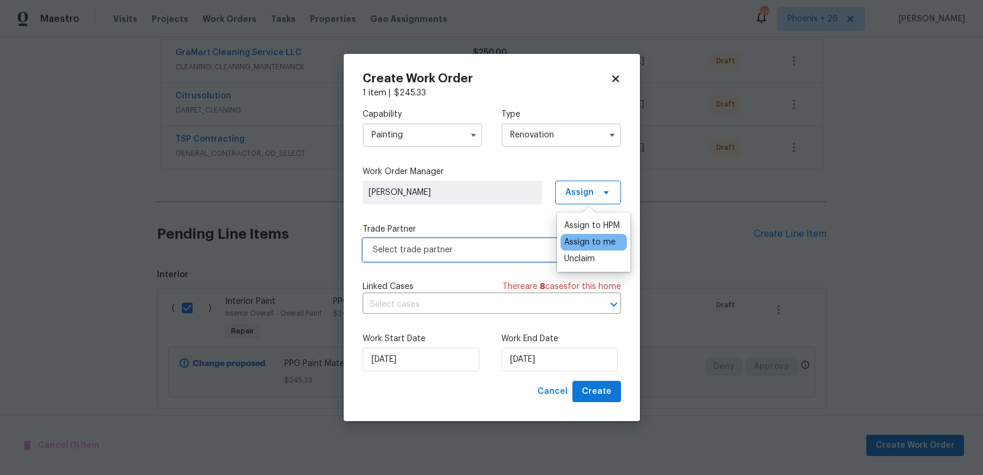
click at [482, 247] on span "Select trade partner" at bounding box center [483, 250] width 221 height 12
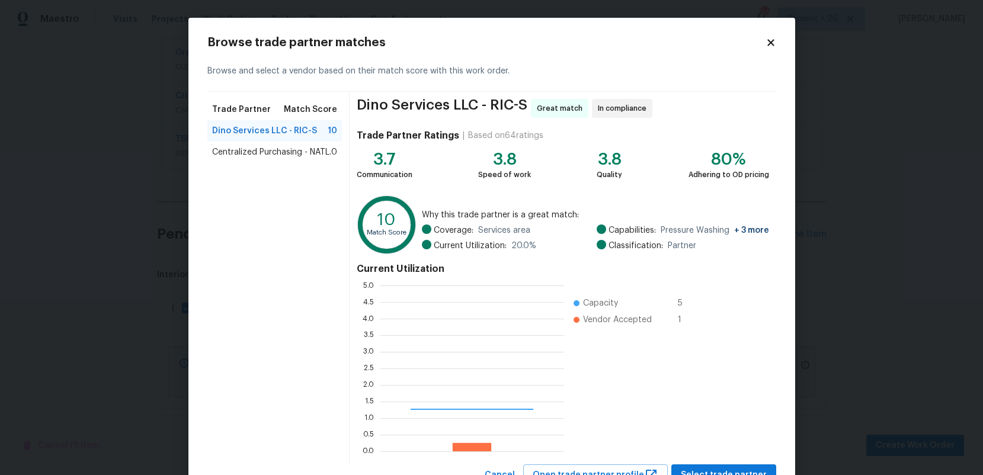
scroll to position [166, 184]
click at [262, 139] on div "Dino Services LLC - RIC-S 10" at bounding box center [274, 130] width 135 height 21
drag, startPoint x: 268, startPoint y: 147, endPoint x: 326, endPoint y: 163, distance: 59.6
click at [269, 147] on span "Centralized Purchasing - NATL." at bounding box center [271, 152] width 119 height 12
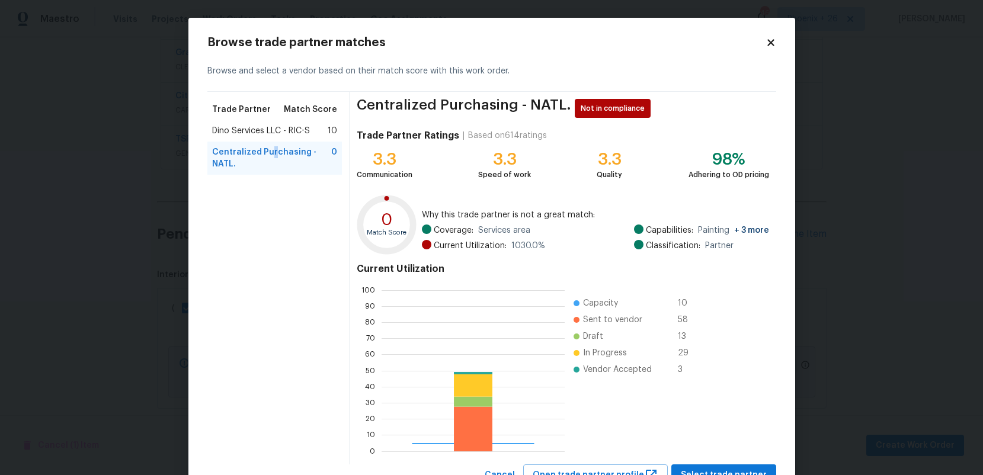
scroll to position [166, 183]
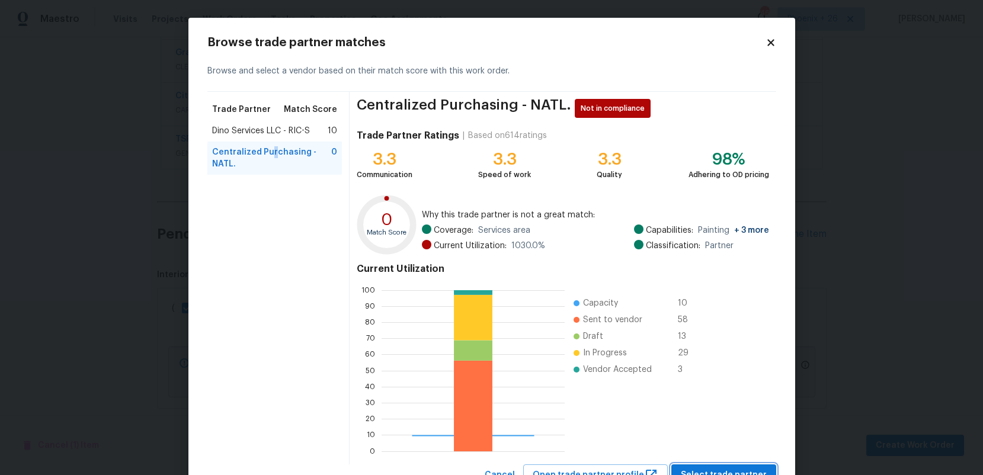
click at [713, 467] on button "Select trade partner" at bounding box center [723, 475] width 105 height 22
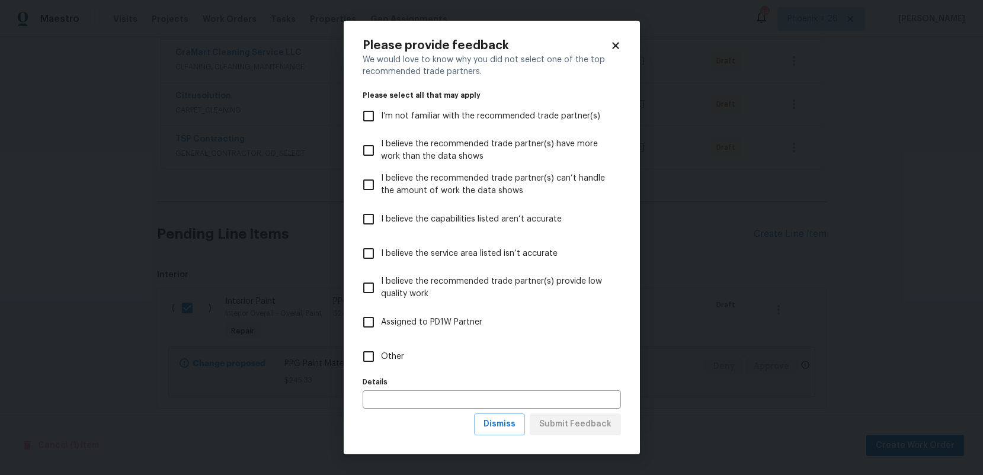
click at [468, 362] on label "Other" at bounding box center [483, 356] width 255 height 34
click at [381, 362] on input "Other" at bounding box center [368, 356] width 25 height 25
checkbox input "true"
click at [596, 426] on span "Submit Feedback" at bounding box center [575, 424] width 72 height 15
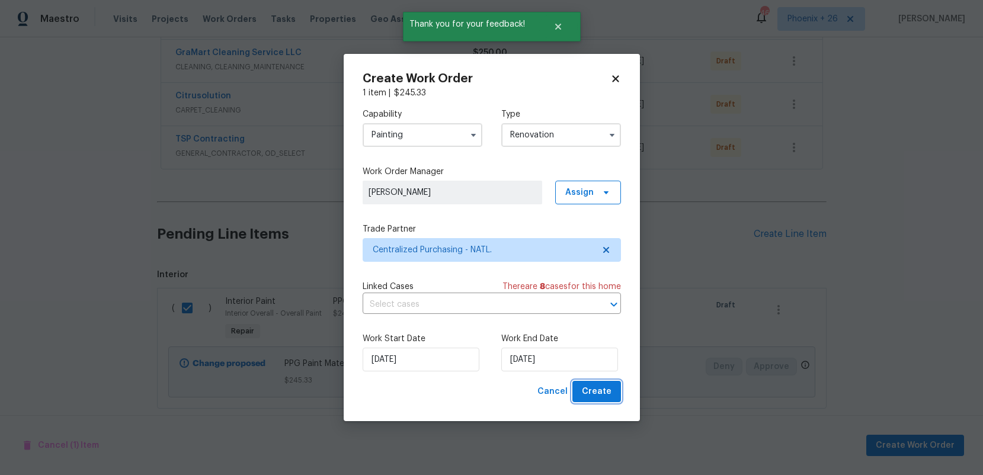
click at [609, 384] on span "Create" at bounding box center [597, 391] width 30 height 15
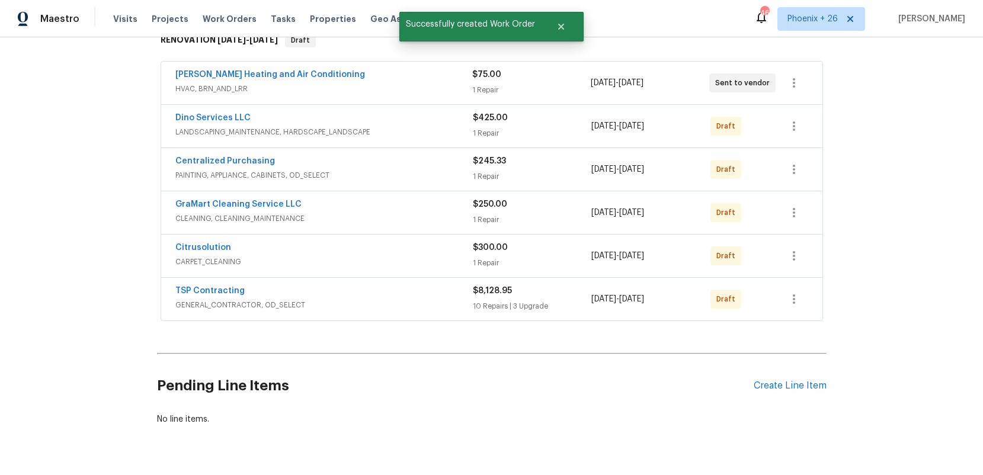
scroll to position [161, 0]
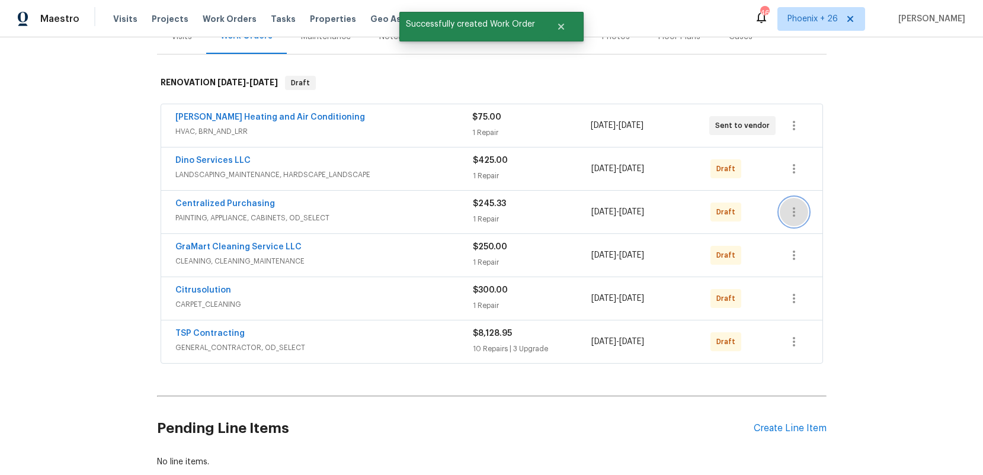
click at [787, 211] on icon "button" at bounding box center [794, 212] width 14 height 14
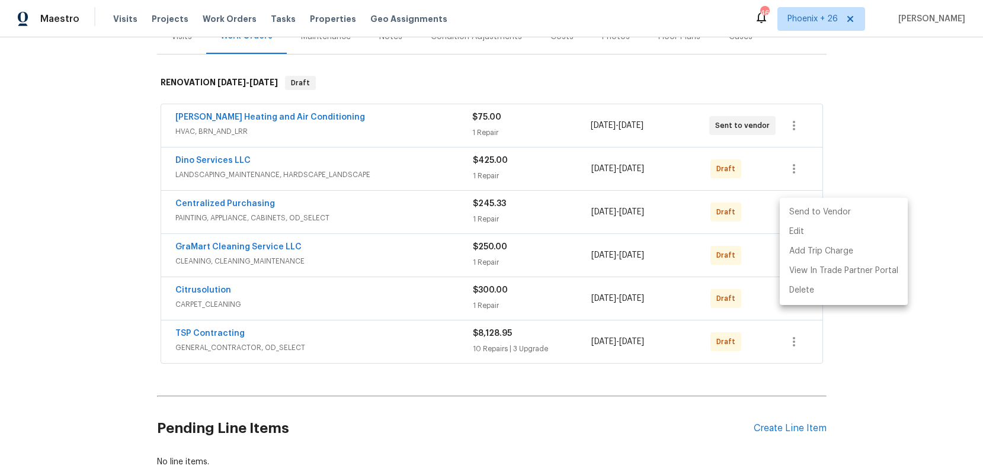
click at [800, 217] on li "Send to Vendor" at bounding box center [843, 213] width 128 height 20
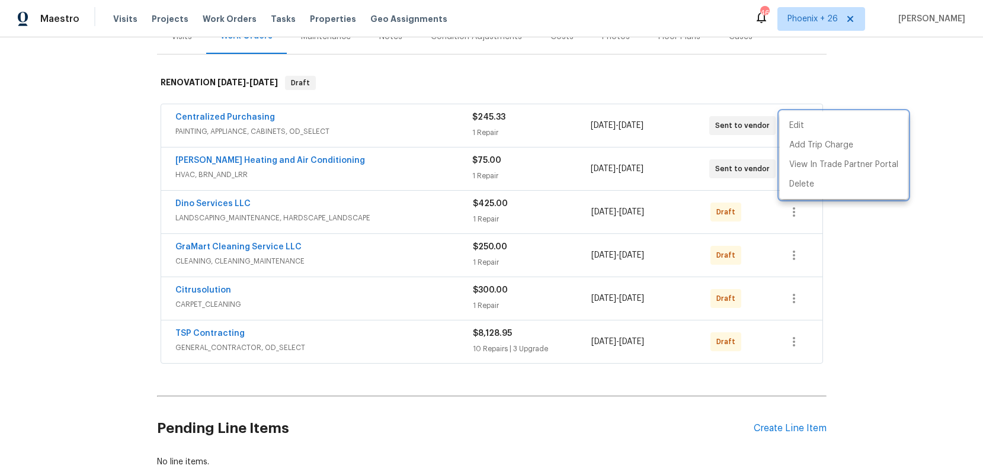
click at [438, 143] on div at bounding box center [491, 237] width 983 height 475
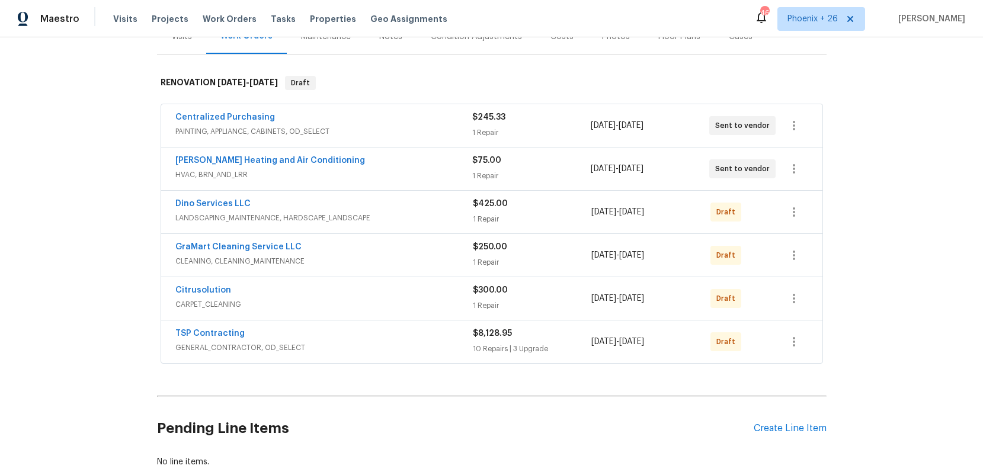
click at [257, 123] on div "Centralized Purchasing" at bounding box center [323, 118] width 297 height 14
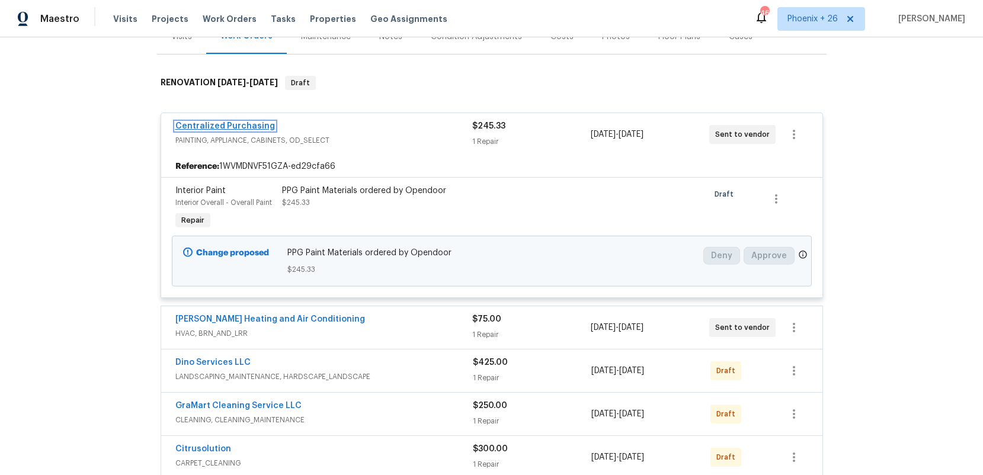
click at [258, 126] on link "Centralized Purchasing" at bounding box center [225, 126] width 100 height 8
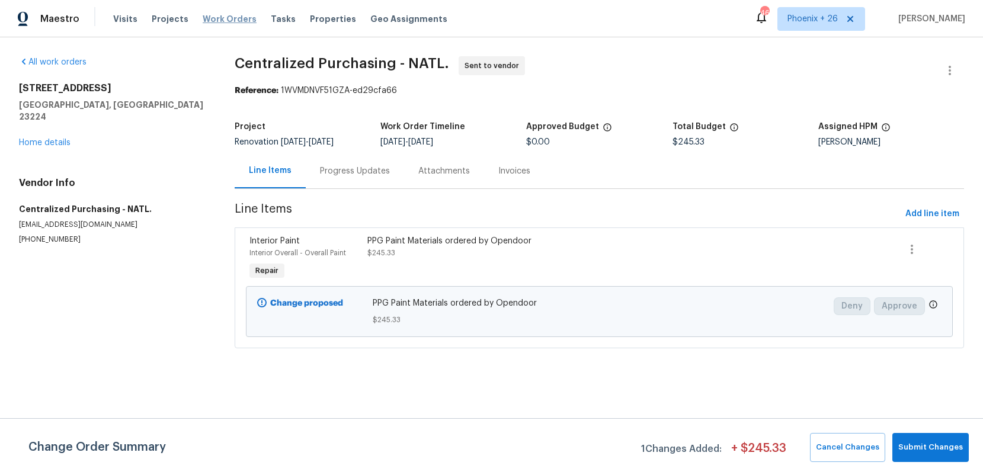
click at [229, 16] on span "Work Orders" at bounding box center [230, 19] width 54 height 12
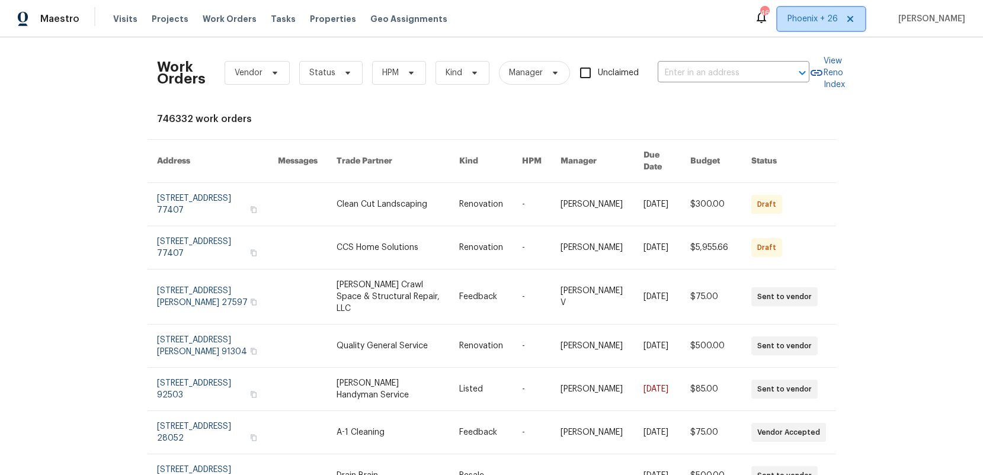
drag, startPoint x: 803, startPoint y: 20, endPoint x: 806, endPoint y: 34, distance: 14.5
click at [804, 22] on span "Phoenix + 26" at bounding box center [812, 19] width 50 height 12
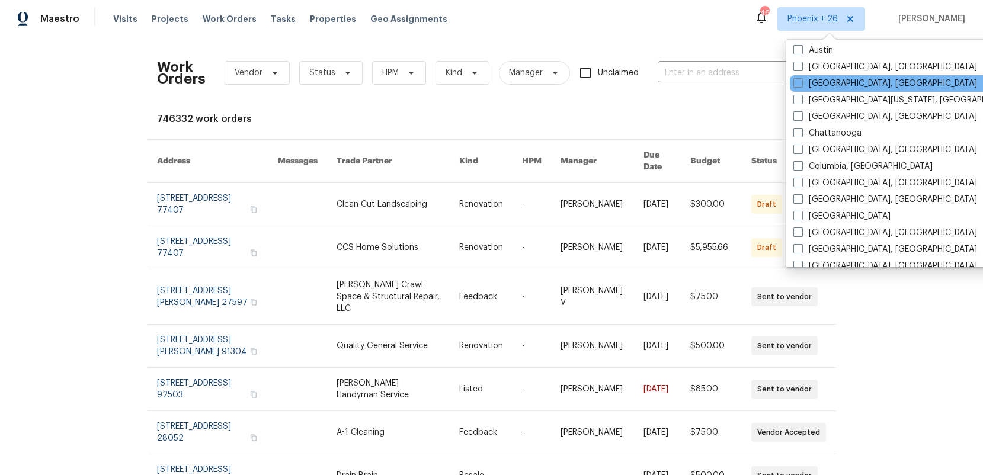
scroll to position [794, 0]
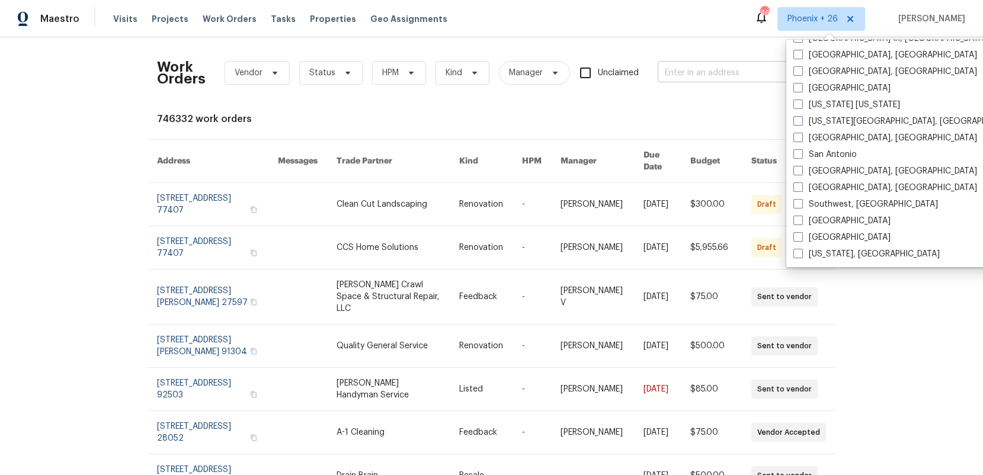
click at [691, 70] on input "text" at bounding box center [716, 73] width 118 height 18
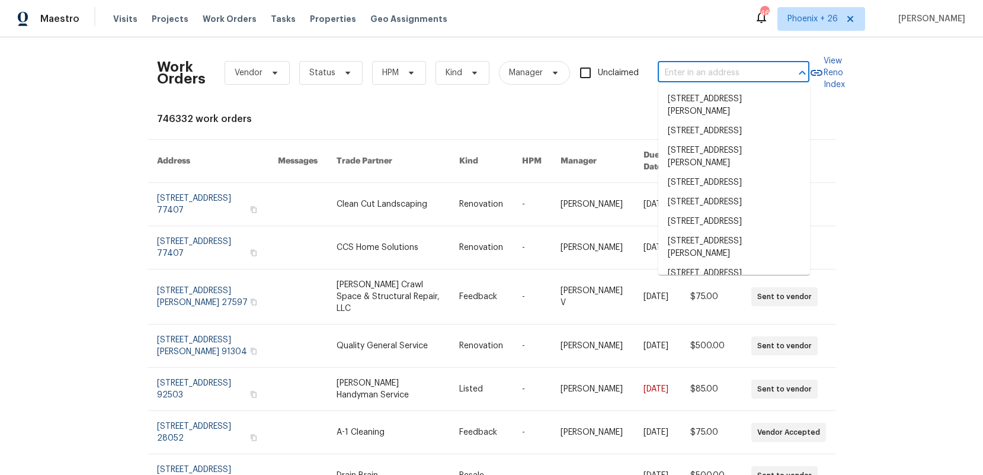
paste input "704 Topleaf Ct, Garner, NC 27529"
type input "704 Topleaf Ct, Garner, NC 27529"
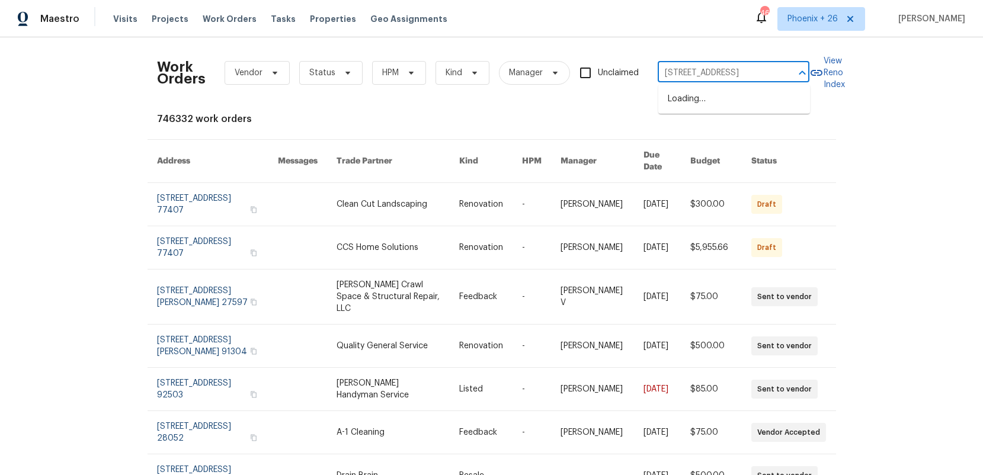
scroll to position [0, 18]
click at [704, 106] on li "704 Topleaf Ct, Garner, NC 27529" at bounding box center [734, 99] width 152 height 20
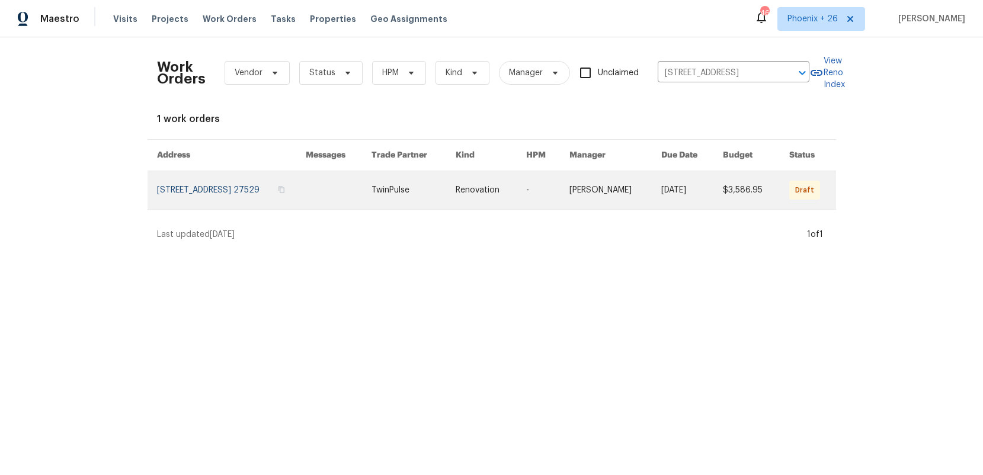
click at [409, 204] on link at bounding box center [413, 190] width 84 height 38
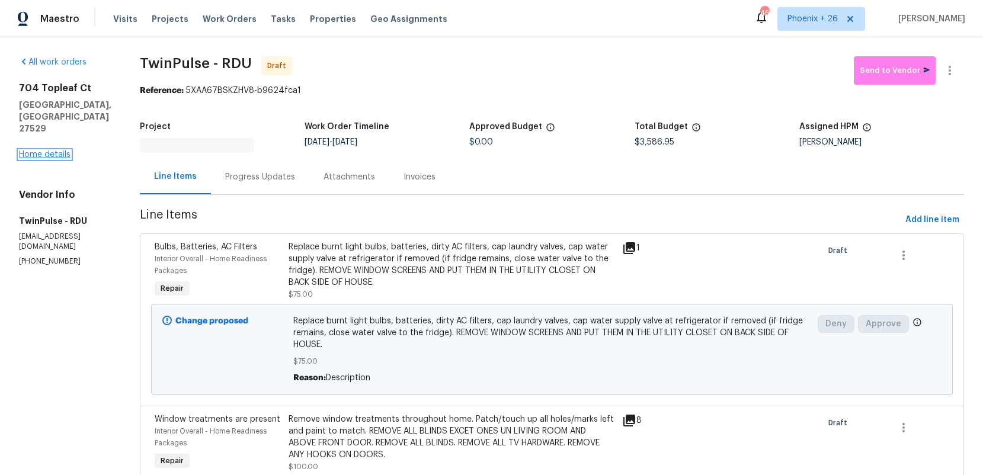
click at [54, 150] on link "Home details" at bounding box center [45, 154] width 52 height 8
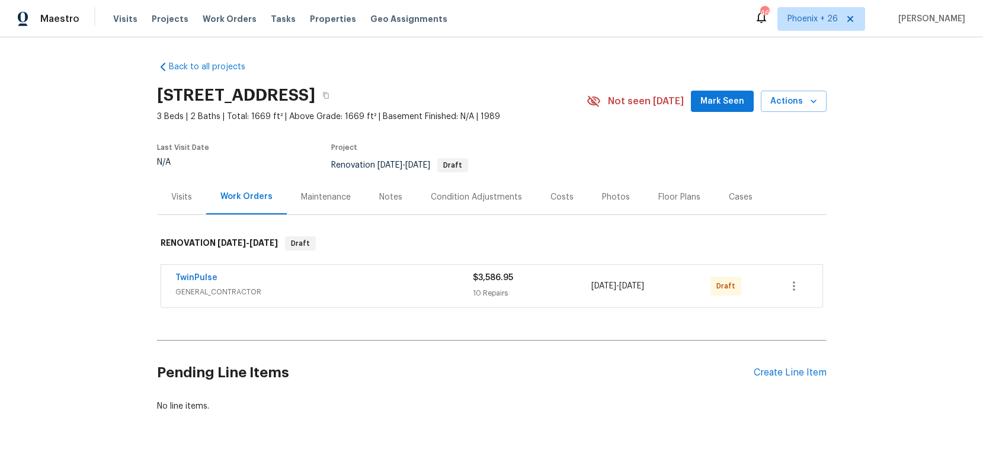
scroll to position [18, 0]
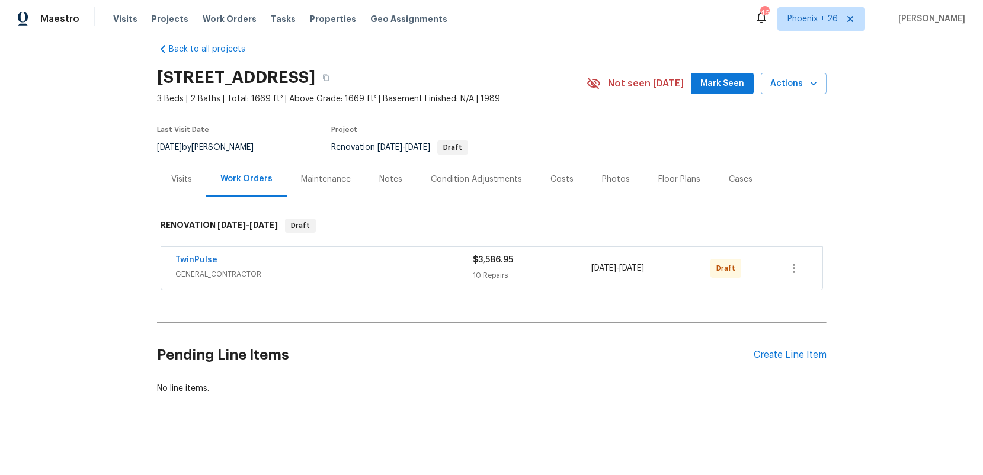
drag, startPoint x: 826, startPoint y: 352, endPoint x: 816, endPoint y: 338, distance: 17.4
click at [825, 351] on div "Back to all projects 704 Topleaf Ct, Garner, NC 27529 3 Beds | 2 Baths | Total:…" at bounding box center [491, 256] width 983 height 438
click at [814, 357] on div "Create Line Item" at bounding box center [789, 354] width 73 height 11
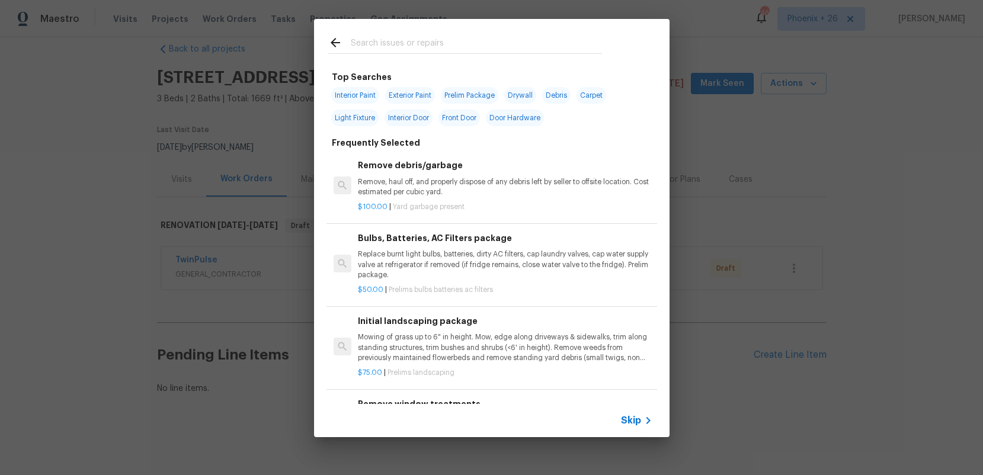
click at [478, 49] on input "text" at bounding box center [476, 45] width 251 height 18
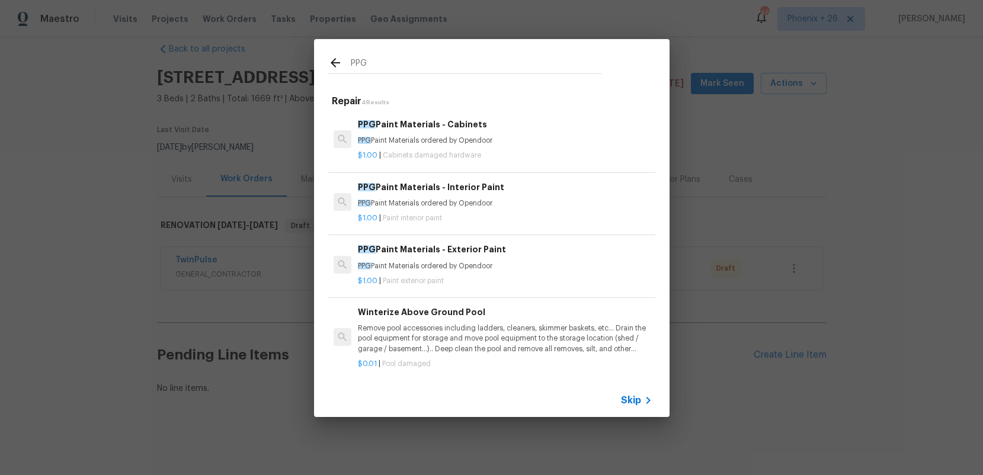
type input "PPG"
click at [574, 211] on div "$1.00 | Paint interior paint" at bounding box center [505, 215] width 294 height 15
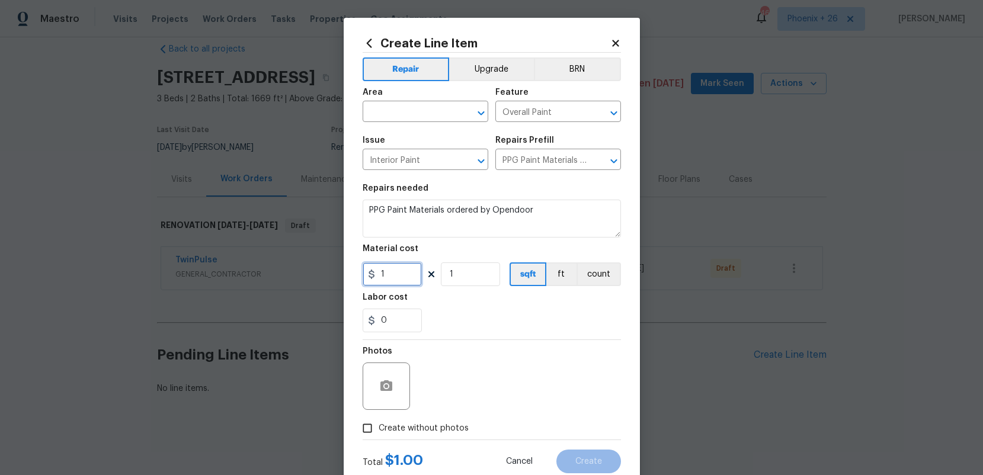
drag, startPoint x: 412, startPoint y: 267, endPoint x: 399, endPoint y: 276, distance: 15.8
click at [412, 269] on input "1" at bounding box center [391, 274] width 59 height 24
drag, startPoint x: 399, startPoint y: 276, endPoint x: 362, endPoint y: 274, distance: 37.4
click at [362, 274] on input "1" at bounding box center [391, 274] width 59 height 24
type input "566.13"
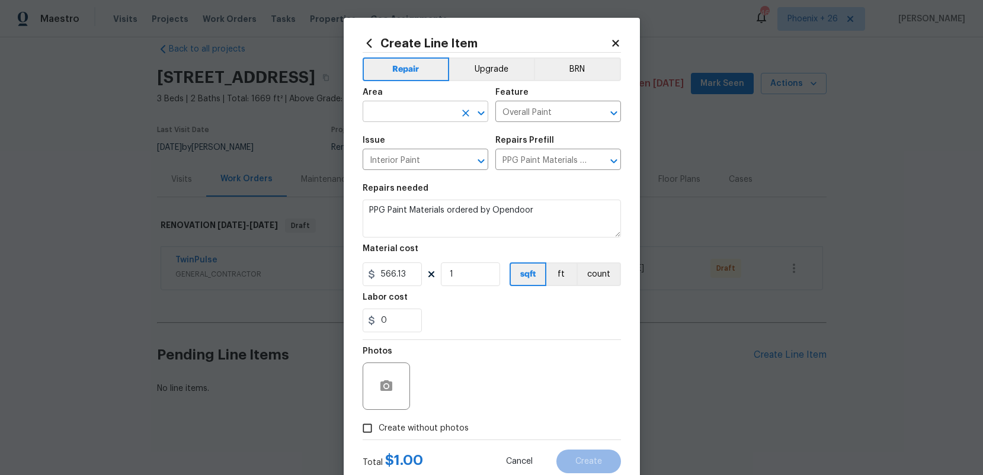
click at [394, 112] on input "text" at bounding box center [408, 113] width 92 height 18
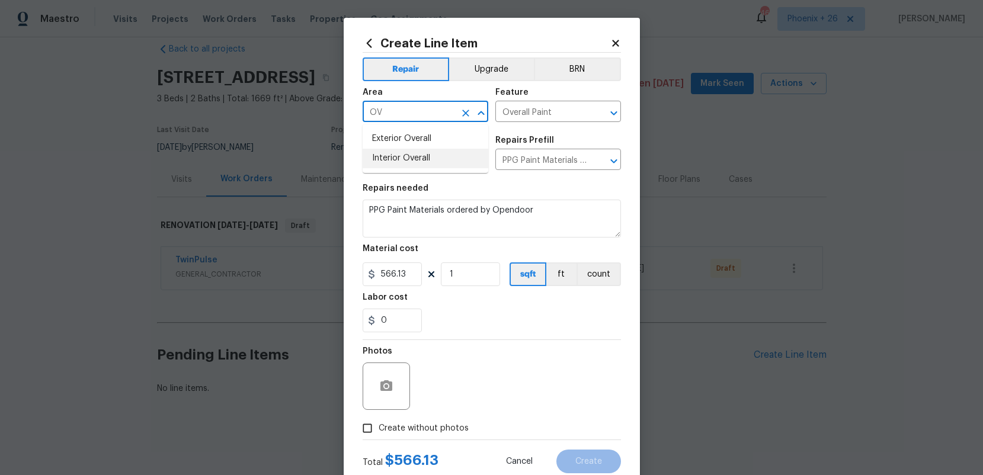
click at [418, 166] on li "Interior Overall" at bounding box center [425, 159] width 126 height 20
type input "Interior Overall"
click at [435, 431] on span "Create without photos" at bounding box center [423, 428] width 90 height 12
click at [378, 431] on input "Create without photos" at bounding box center [367, 428] width 23 height 23
checkbox input "true"
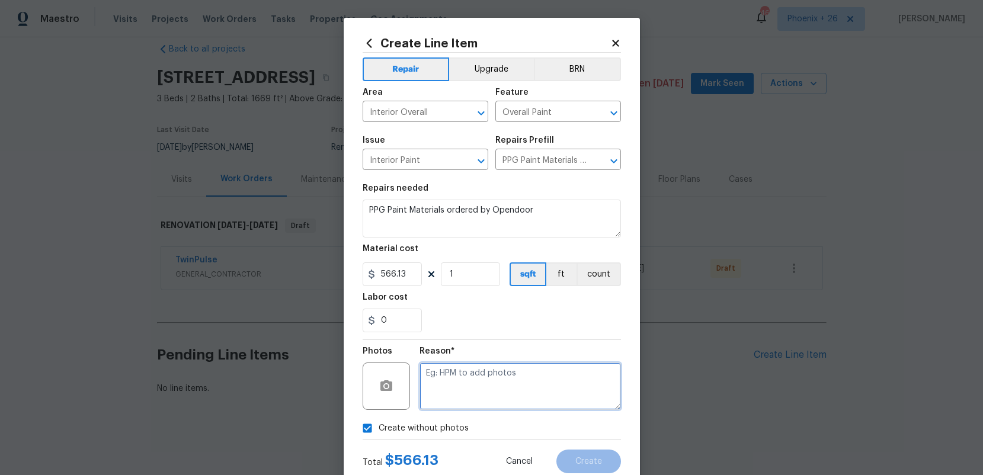
click at [464, 394] on textarea at bounding box center [519, 385] width 201 height 47
type textarea "NA"
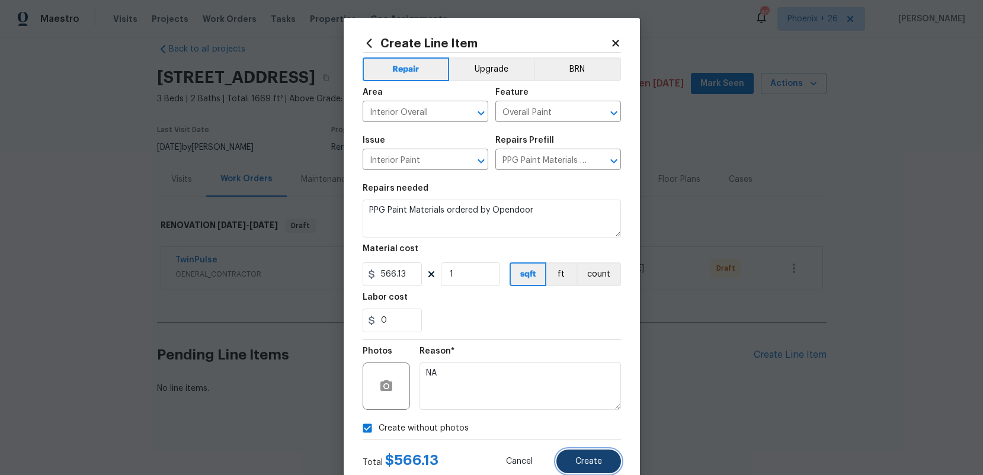
click at [602, 456] on button "Create" at bounding box center [588, 462] width 65 height 24
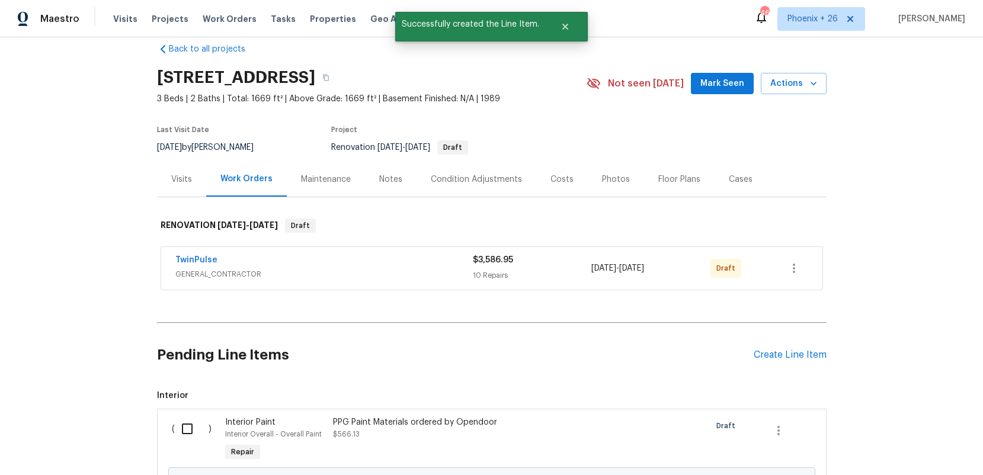
scroll to position [120, 0]
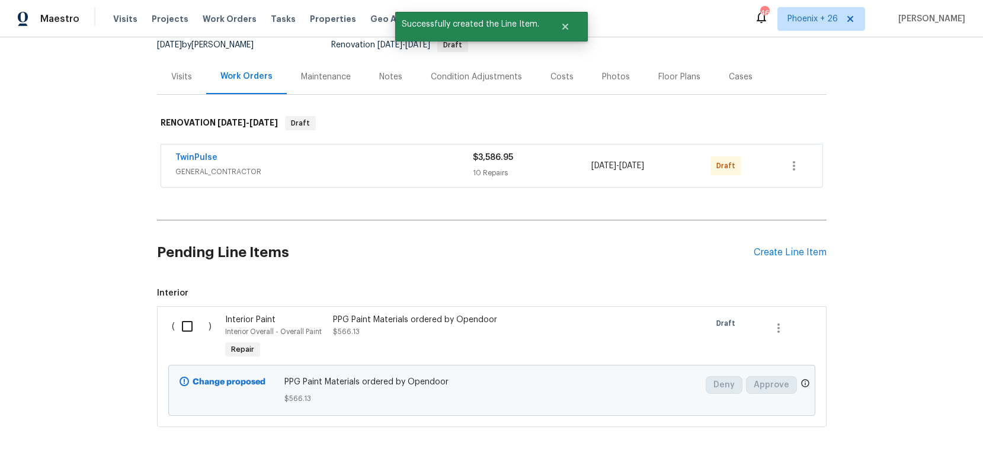
click at [175, 351] on div "( )" at bounding box center [195, 337] width 54 height 54
click at [184, 335] on input "checkbox" at bounding box center [192, 326] width 34 height 25
checkbox input "true"
click at [872, 447] on button "Create Work Order" at bounding box center [915, 446] width 98 height 22
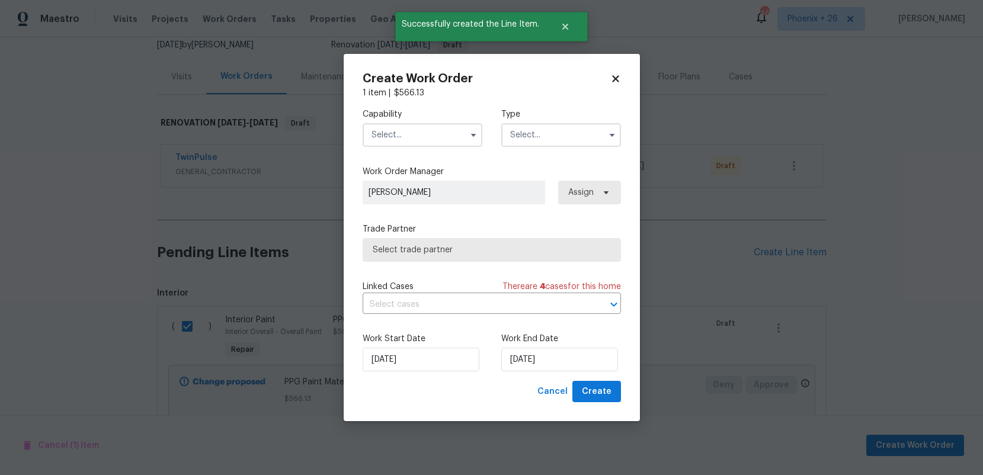
click at [433, 137] on input "text" at bounding box center [422, 135] width 120 height 24
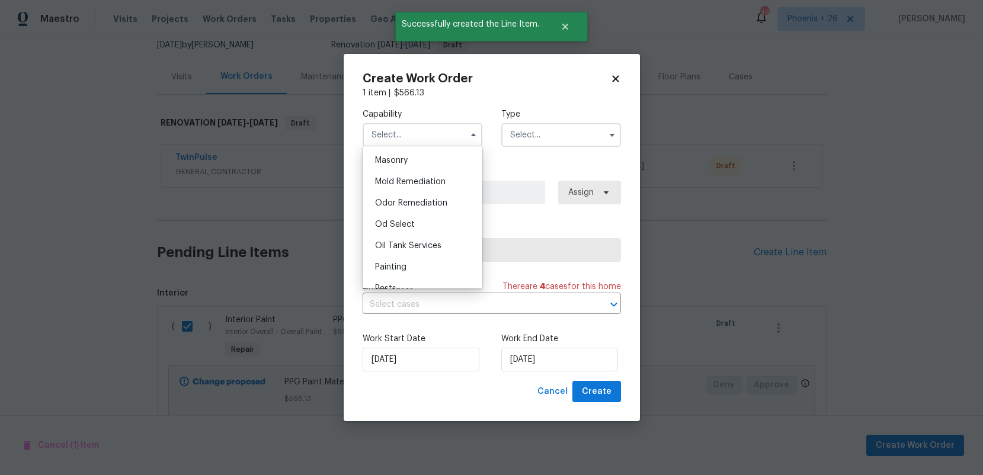
scroll to position [981, 0]
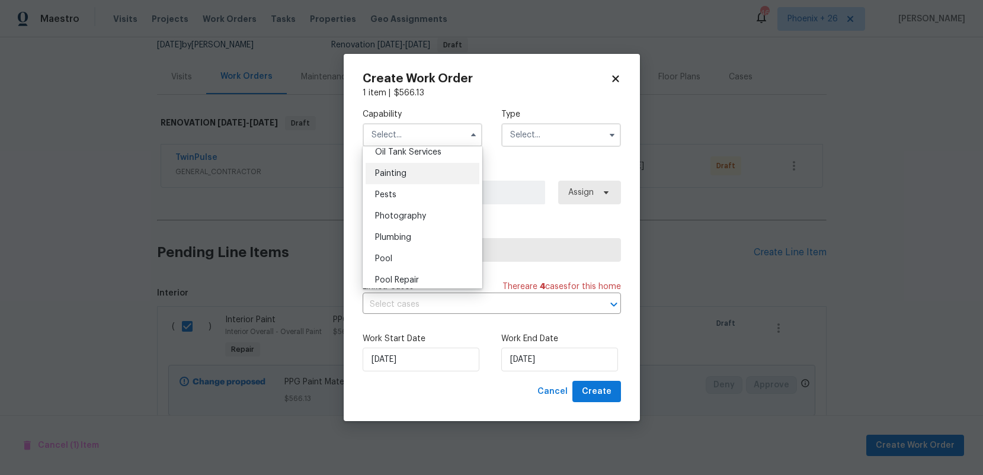
click at [429, 178] on div "Painting" at bounding box center [422, 173] width 114 height 21
type input "Painting"
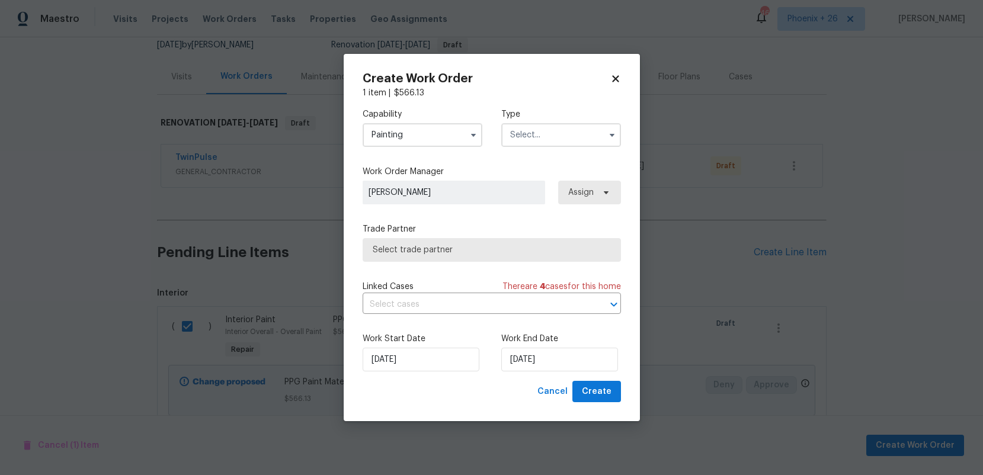
click at [563, 139] on input "text" at bounding box center [561, 135] width 120 height 24
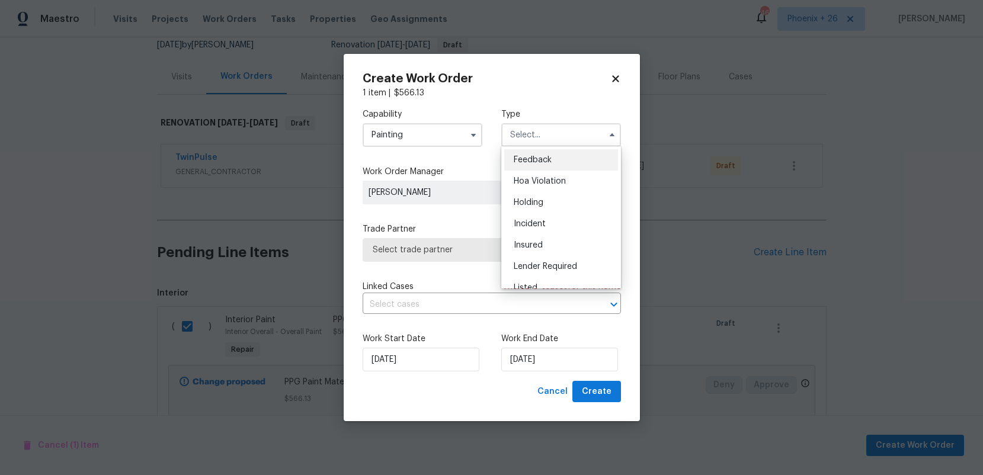
scroll to position [269, 0]
drag, startPoint x: 567, startPoint y: 181, endPoint x: 600, endPoint y: 188, distance: 33.8
click at [567, 182] on div "Renovation" at bounding box center [561, 189] width 114 height 21
type input "Renovation"
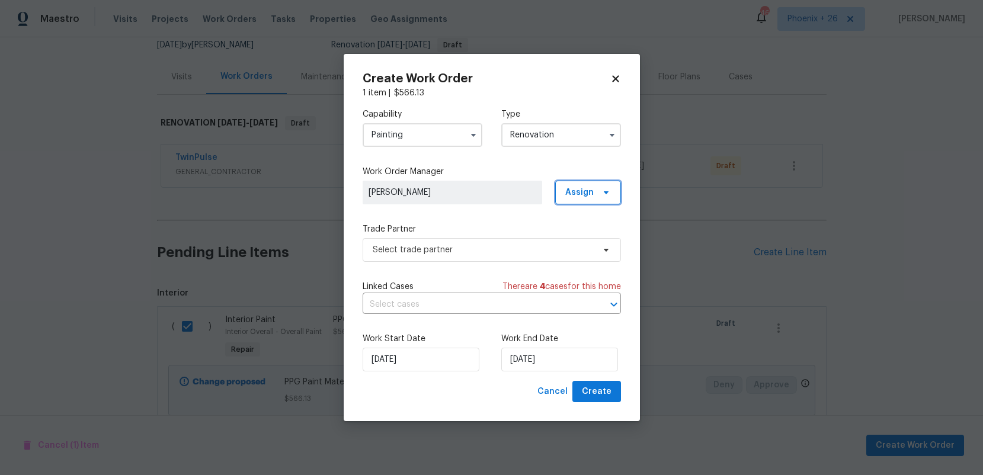
drag, startPoint x: 602, startPoint y: 188, endPoint x: 598, endPoint y: 208, distance: 20.4
click at [602, 188] on icon at bounding box center [605, 192] width 9 height 9
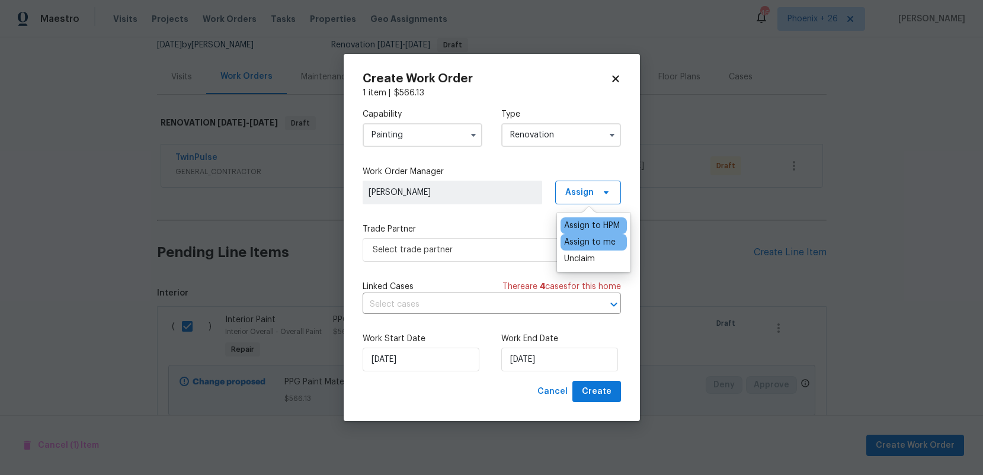
click at [586, 239] on div "Assign to me" at bounding box center [590, 242] width 52 height 12
click at [538, 246] on span "Select trade partner" at bounding box center [483, 250] width 221 height 12
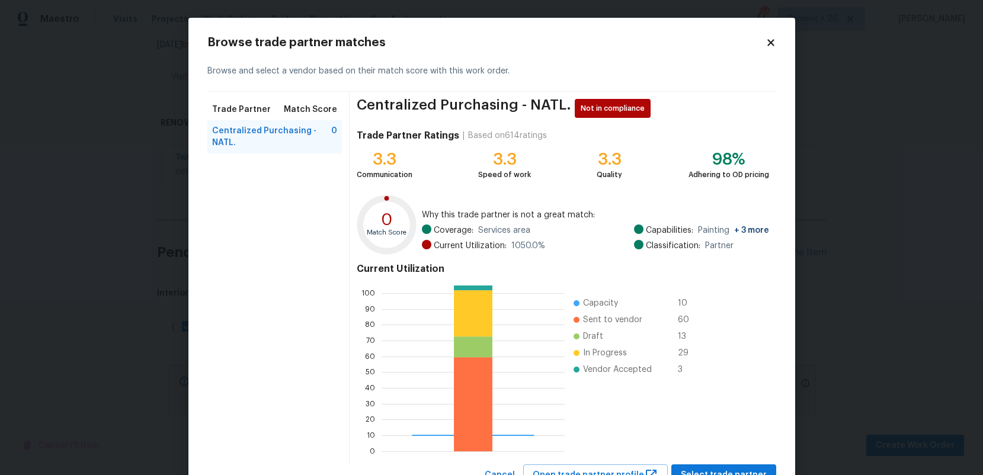
scroll to position [48, 0]
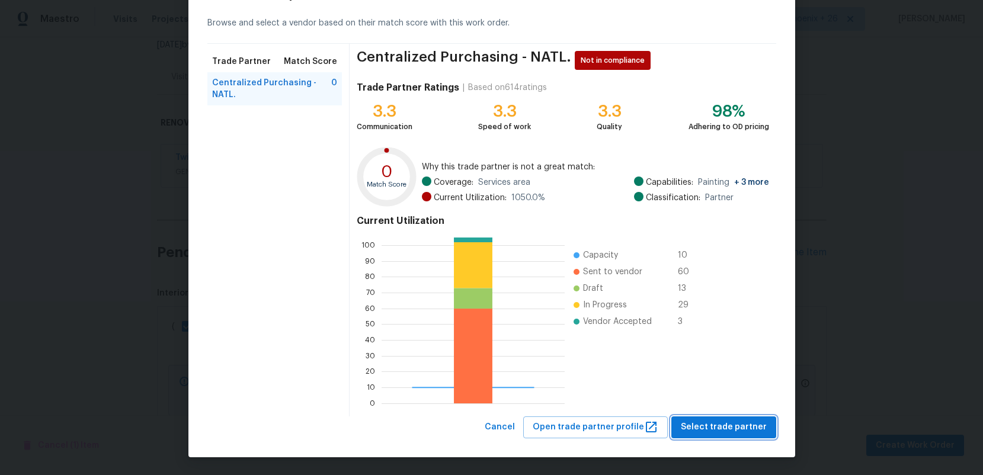
click at [762, 433] on span "Select trade partner" at bounding box center [724, 427] width 86 height 15
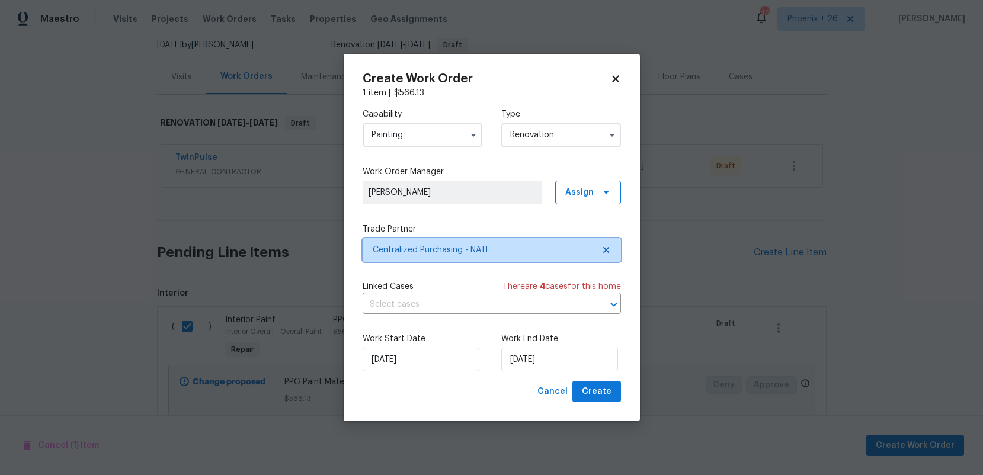
scroll to position [0, 0]
click at [596, 387] on span "Create" at bounding box center [597, 391] width 30 height 15
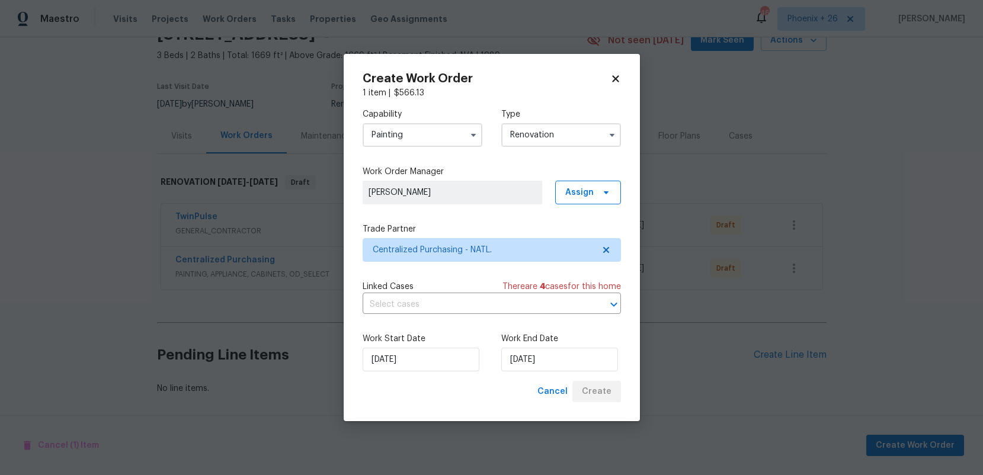
scroll to position [61, 0]
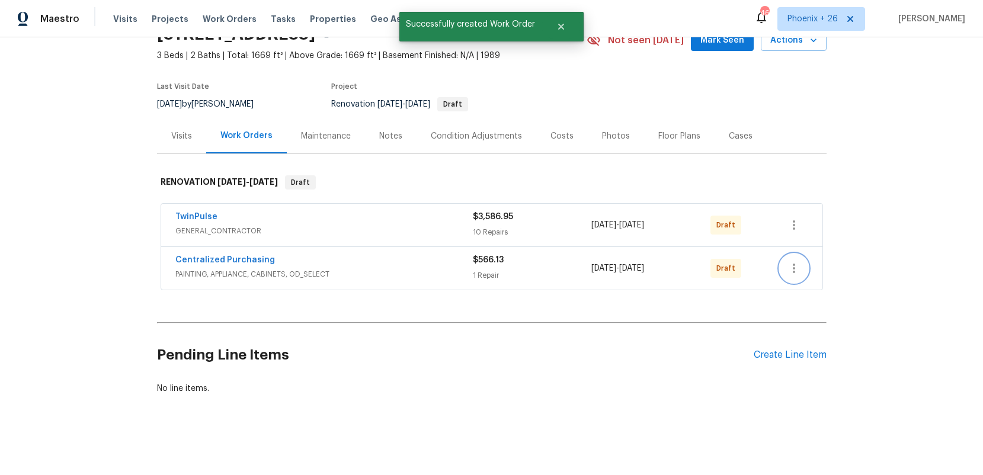
click at [798, 266] on icon "button" at bounding box center [794, 268] width 14 height 14
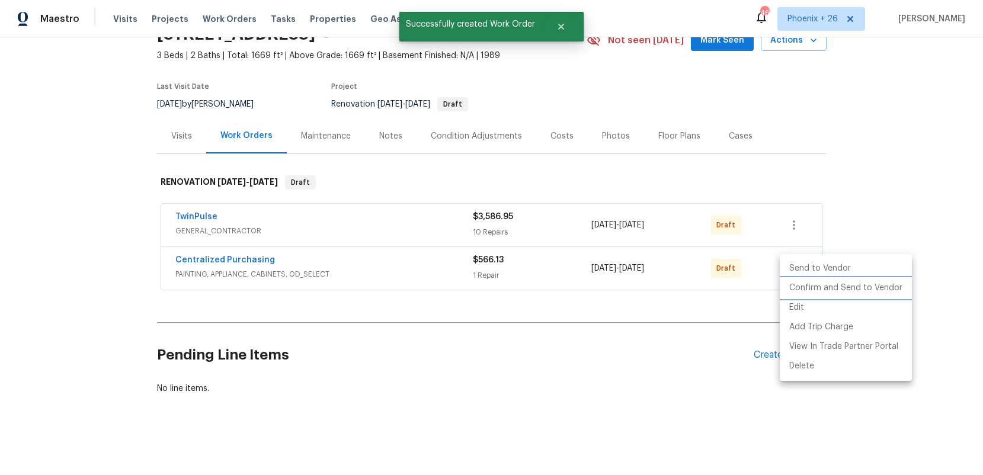
click at [803, 291] on li "Confirm and Send to Vendor" at bounding box center [845, 288] width 132 height 20
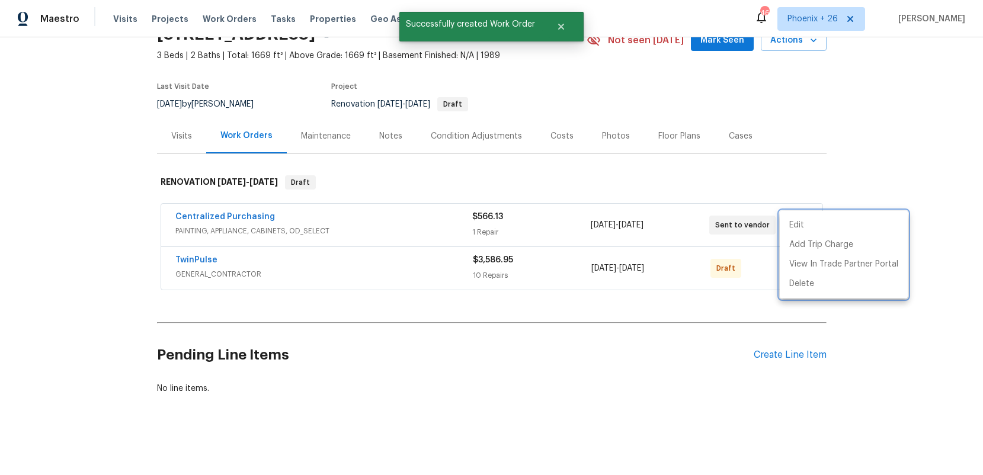
click at [250, 212] on div at bounding box center [491, 237] width 983 height 475
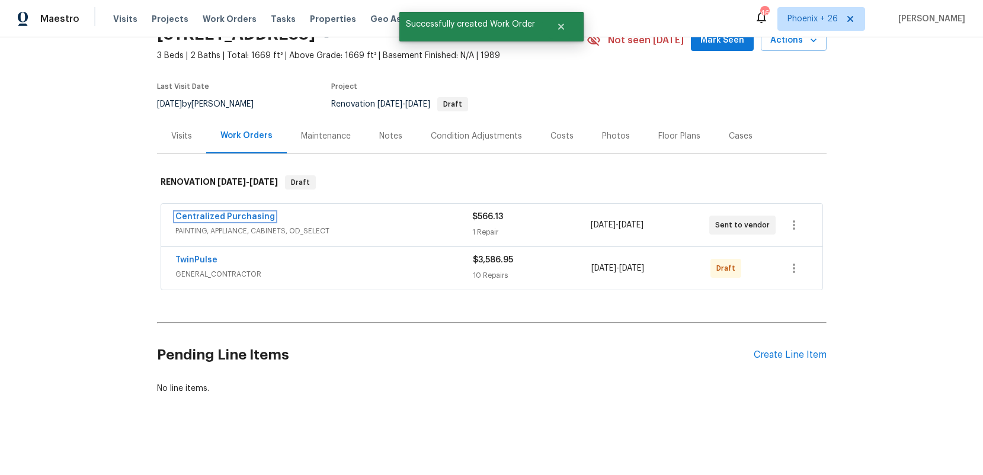
click at [246, 214] on link "Centralized Purchasing" at bounding box center [225, 217] width 100 height 8
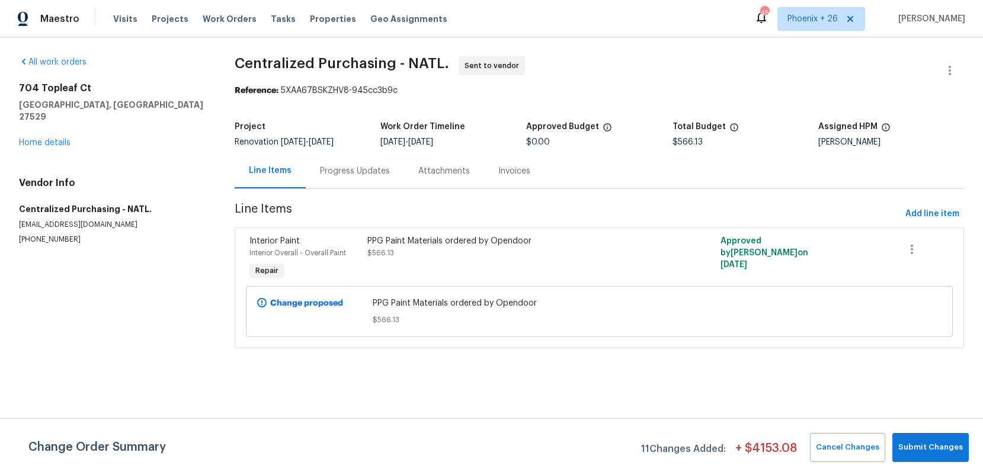
drag, startPoint x: 219, startPoint y: 16, endPoint x: 434, endPoint y: 36, distance: 215.3
click at [221, 17] on span "Work Orders" at bounding box center [230, 19] width 54 height 12
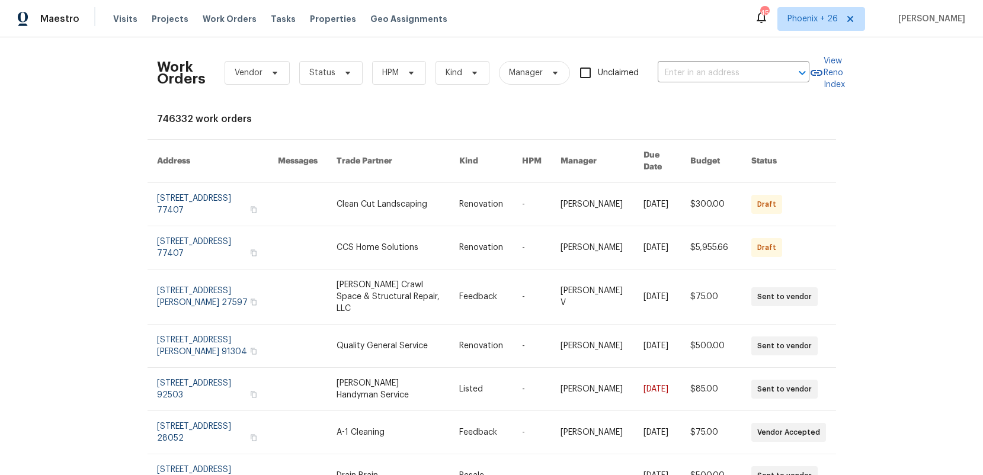
click at [731, 58] on div "Work Orders Vendor Status HPM Kind Manager Unclaimed ​" at bounding box center [483, 73] width 652 height 52
click at [731, 68] on input "text" at bounding box center [716, 73] width 118 height 18
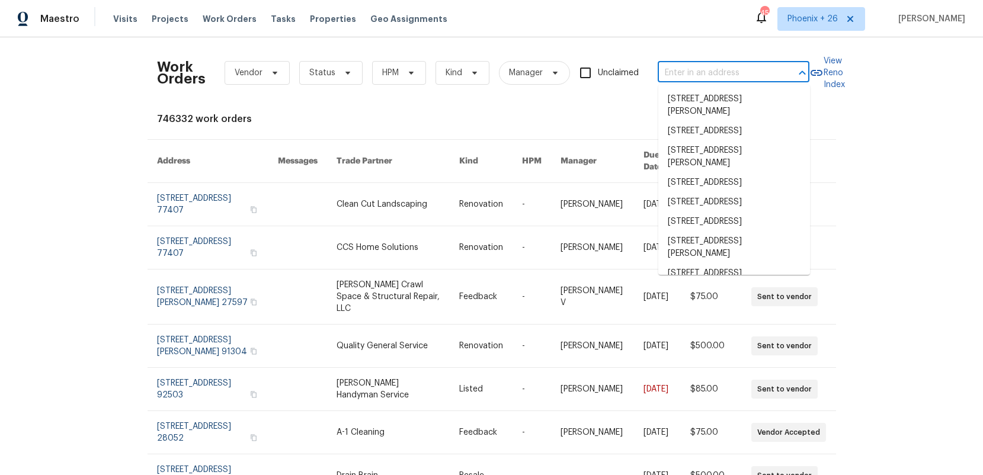
paste input "9624 E Azuma Way, Tucson, AZ 85747"
type input "9624 E Azuma Way, Tucson, AZ 85747"
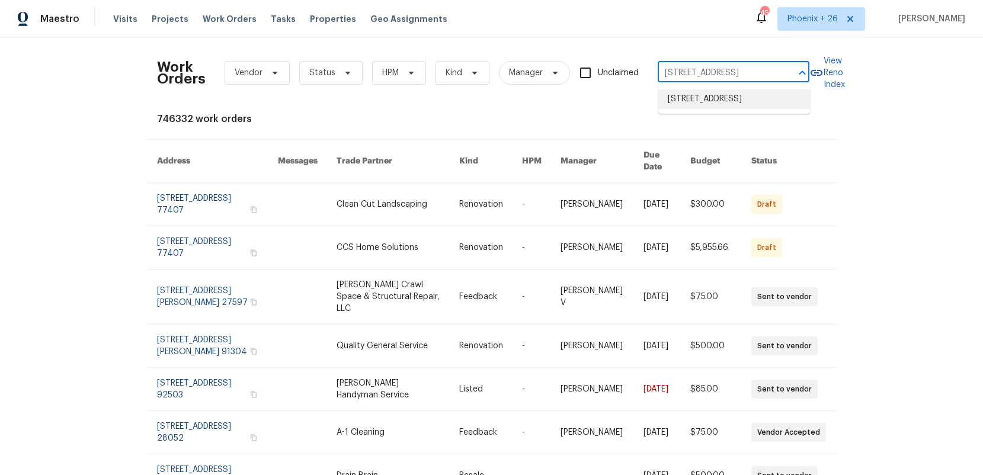
click at [725, 97] on li "9624 E Azuma Way, Tucson, AZ 85747" at bounding box center [734, 99] width 152 height 20
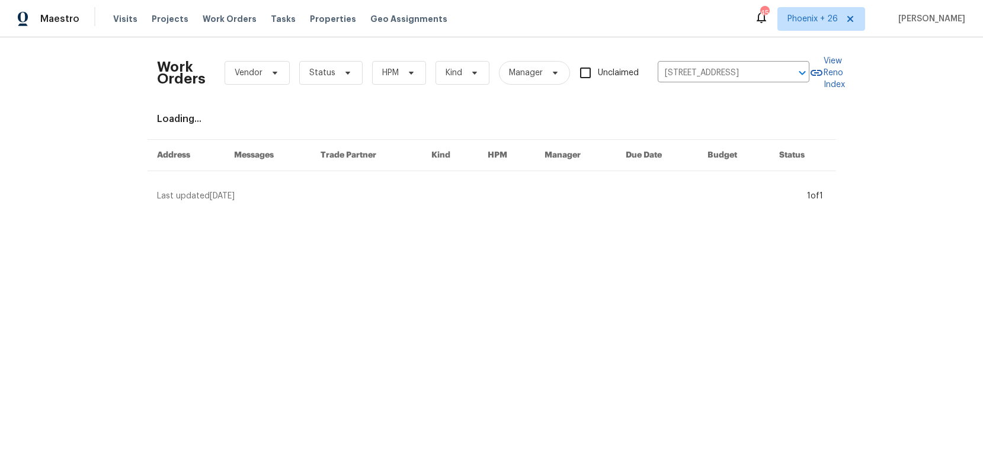
click at [444, 189] on div "Work Orders Vendor Status HPM Kind Manager Unclaimed 9624 E Azuma Way, Tucson, …" at bounding box center [491, 124] width 669 height 155
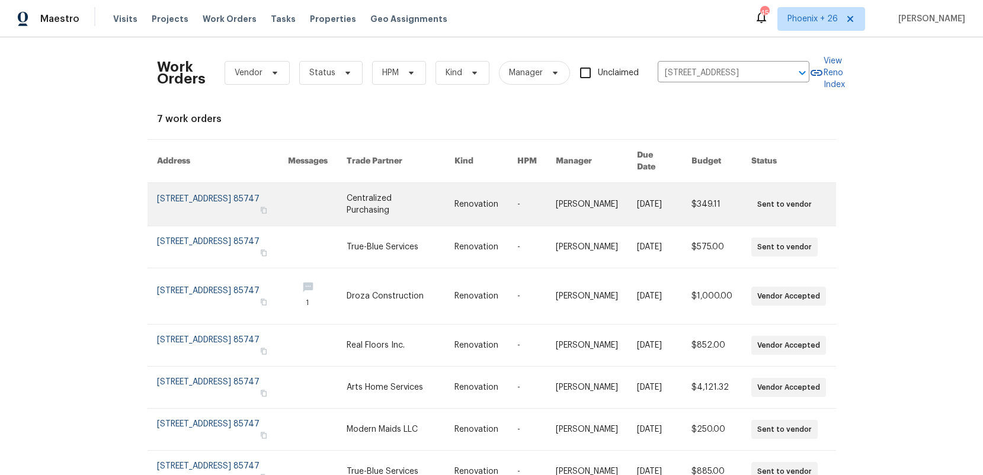
click at [456, 195] on td "Renovation" at bounding box center [476, 204] width 63 height 43
click at [464, 193] on link at bounding box center [485, 204] width 63 height 43
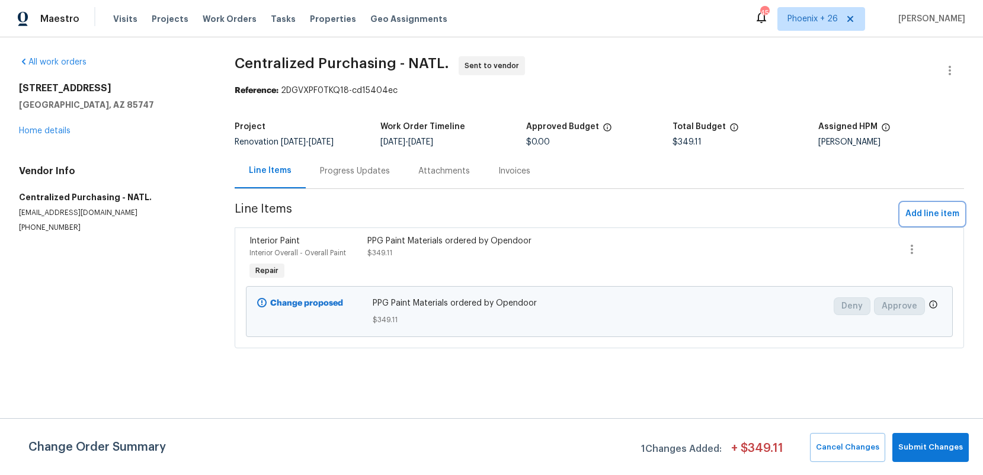
click at [920, 212] on span "Add line item" at bounding box center [932, 214] width 54 height 15
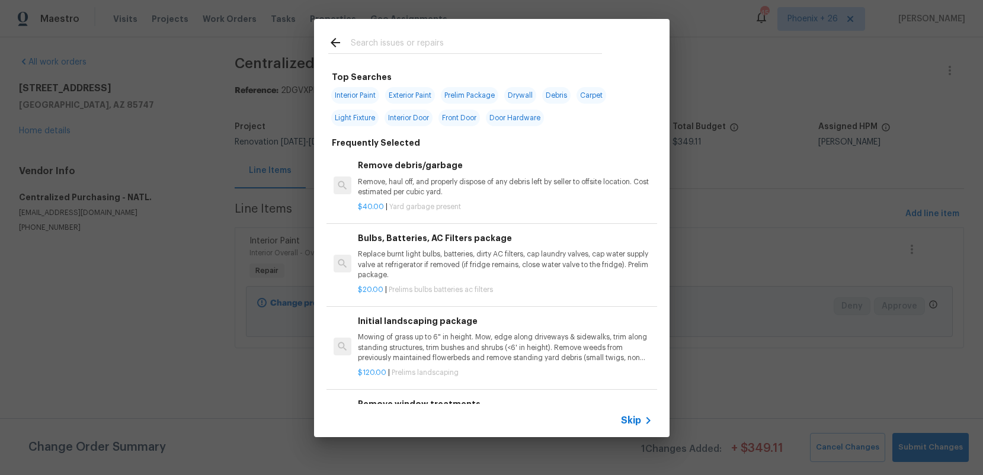
click at [407, 41] on input "text" at bounding box center [476, 45] width 251 height 18
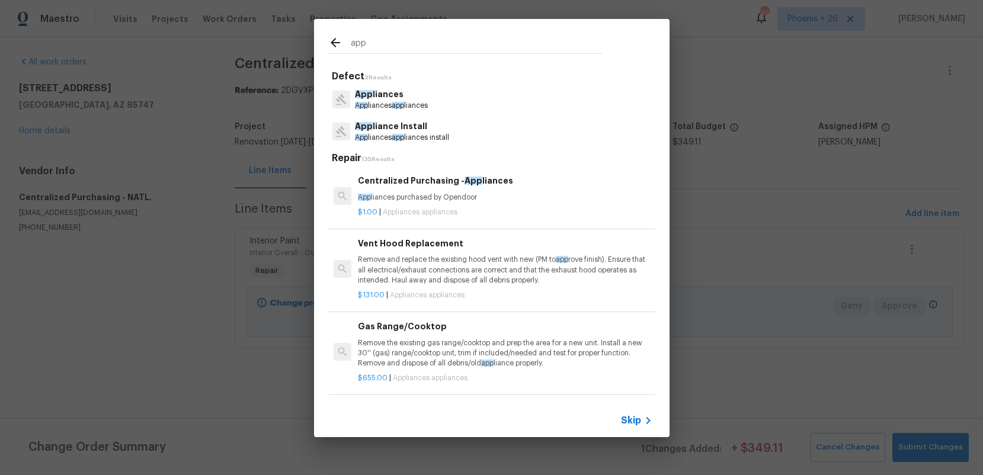
type input "app"
click at [507, 191] on div "Centralized Purchasing - App liances App liances purchased by Opendoor" at bounding box center [505, 188] width 294 height 28
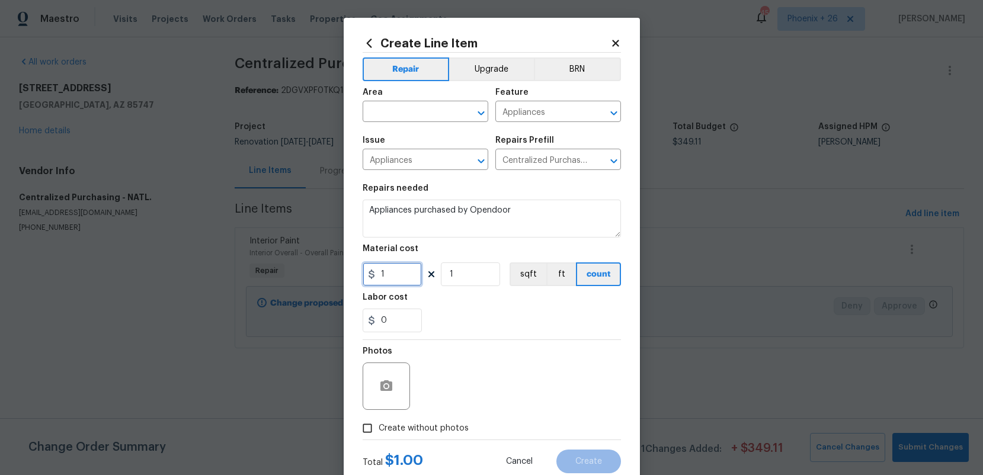
click at [396, 281] on input "1" at bounding box center [391, 274] width 59 height 24
type input "1206.37"
click at [397, 115] on input "text" at bounding box center [408, 113] width 92 height 18
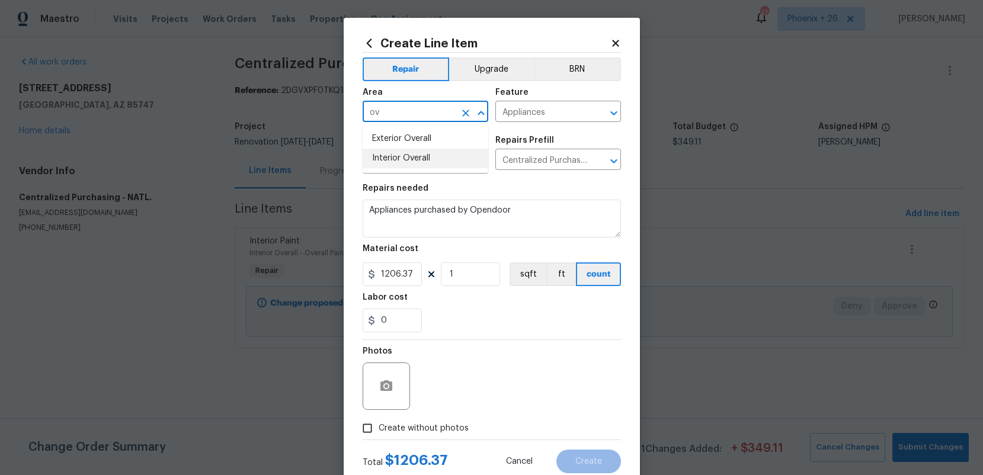
drag, startPoint x: 396, startPoint y: 158, endPoint x: 422, endPoint y: 271, distance: 116.1
click at [396, 158] on li "Interior Overall" at bounding box center [425, 159] width 126 height 20
type input "Interior Overall"
drag, startPoint x: 428, startPoint y: 438, endPoint x: 435, endPoint y: 418, distance: 21.2
click at [428, 438] on label "Create without photos" at bounding box center [412, 428] width 113 height 23
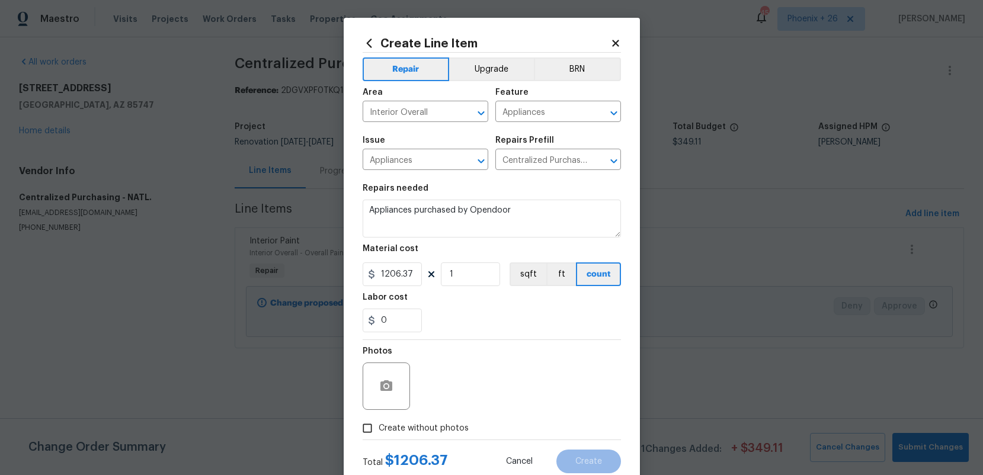
click at [378, 438] on input "Create without photos" at bounding box center [367, 428] width 23 height 23
checkbox input "true"
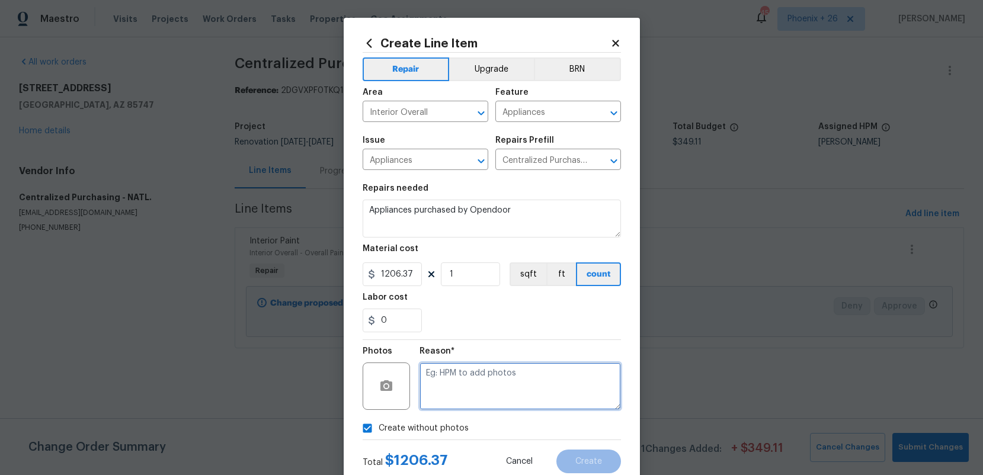
click at [441, 404] on textarea at bounding box center [519, 385] width 201 height 47
type textarea "NA"
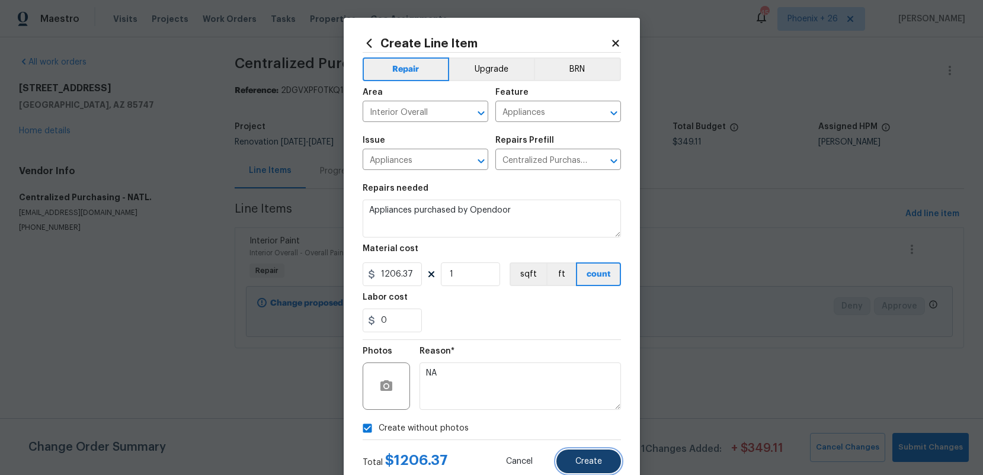
click at [578, 453] on button "Create" at bounding box center [588, 462] width 65 height 24
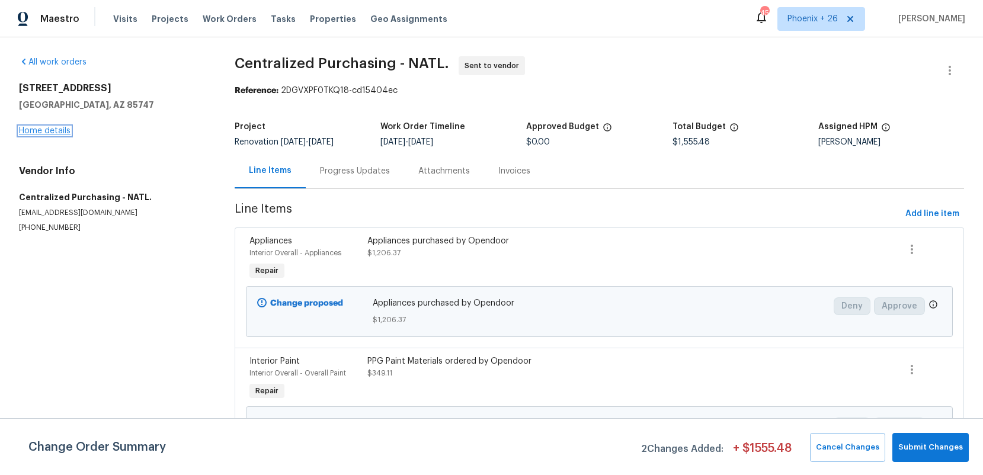
click at [63, 127] on link "Home details" at bounding box center [45, 131] width 52 height 8
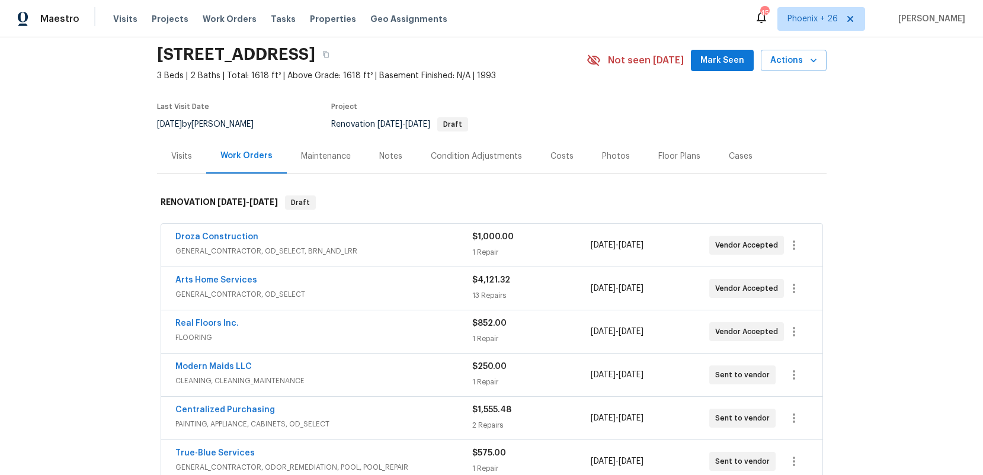
scroll to position [18, 0]
